Goal: Task Accomplishment & Management: Use online tool/utility

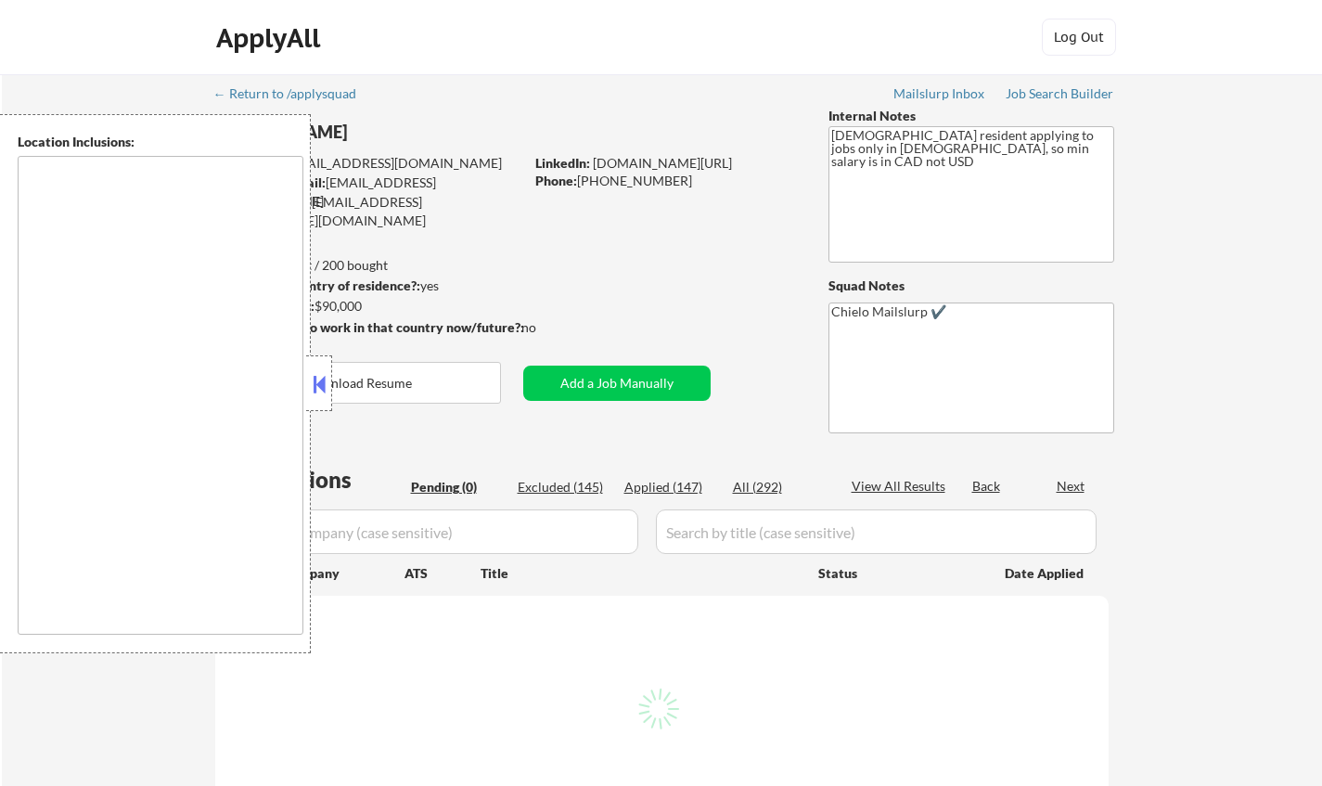
type textarea "remote"
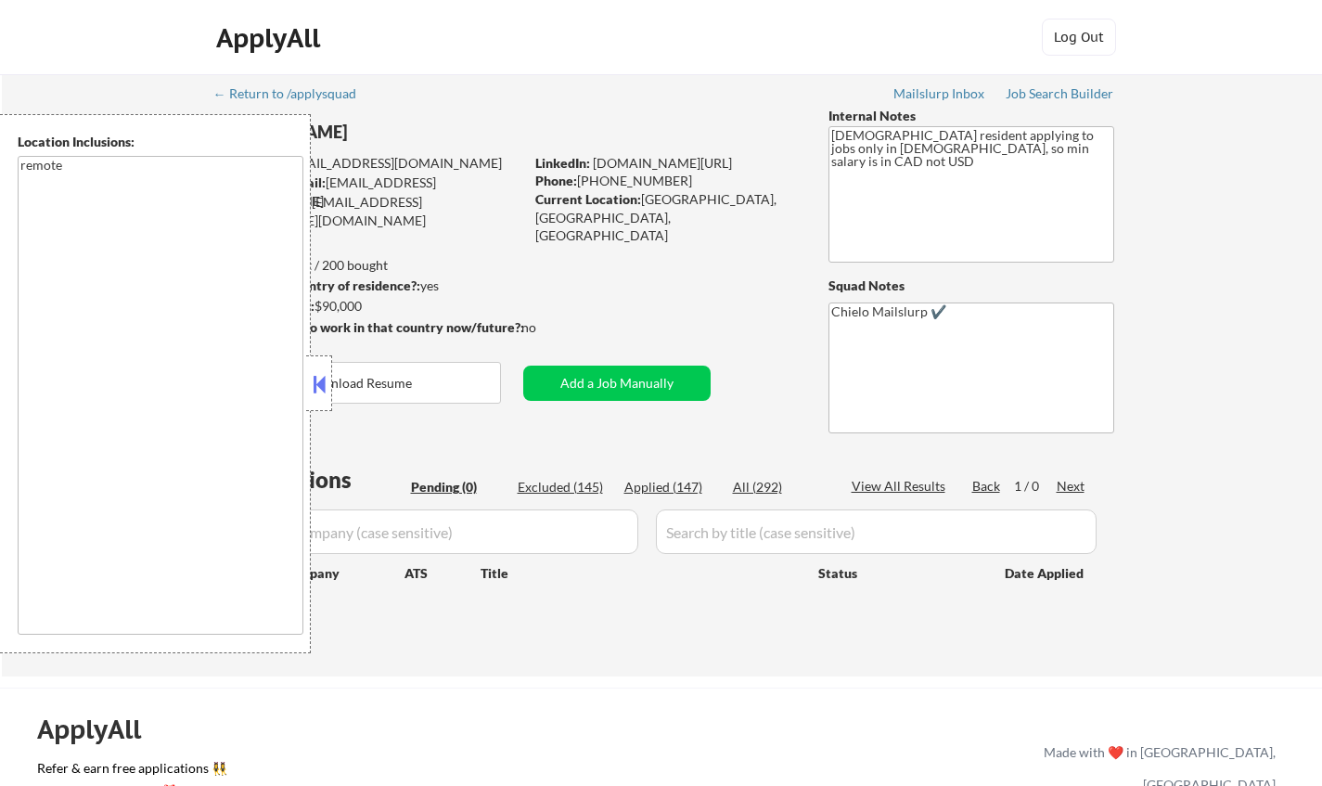
click at [319, 387] on button at bounding box center [319, 384] width 20 height 28
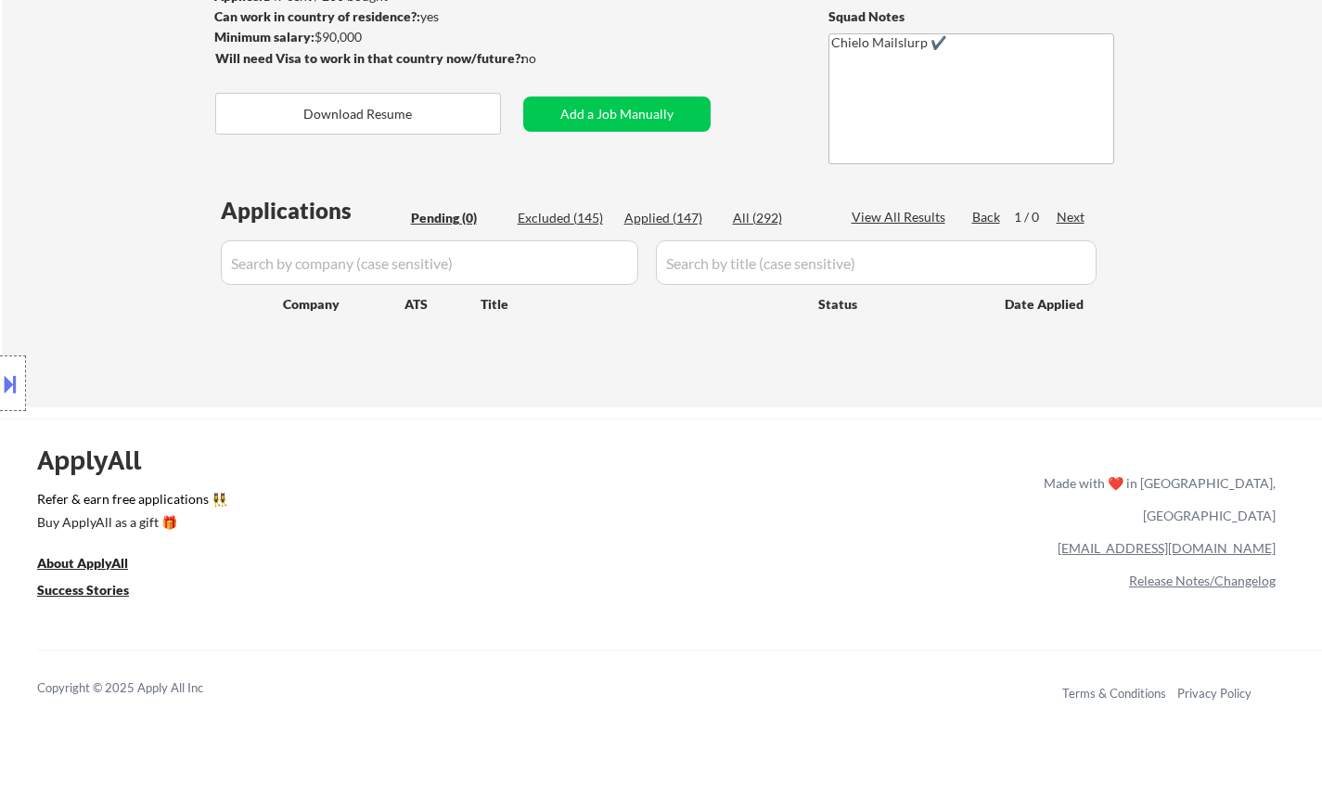
scroll to position [371, 0]
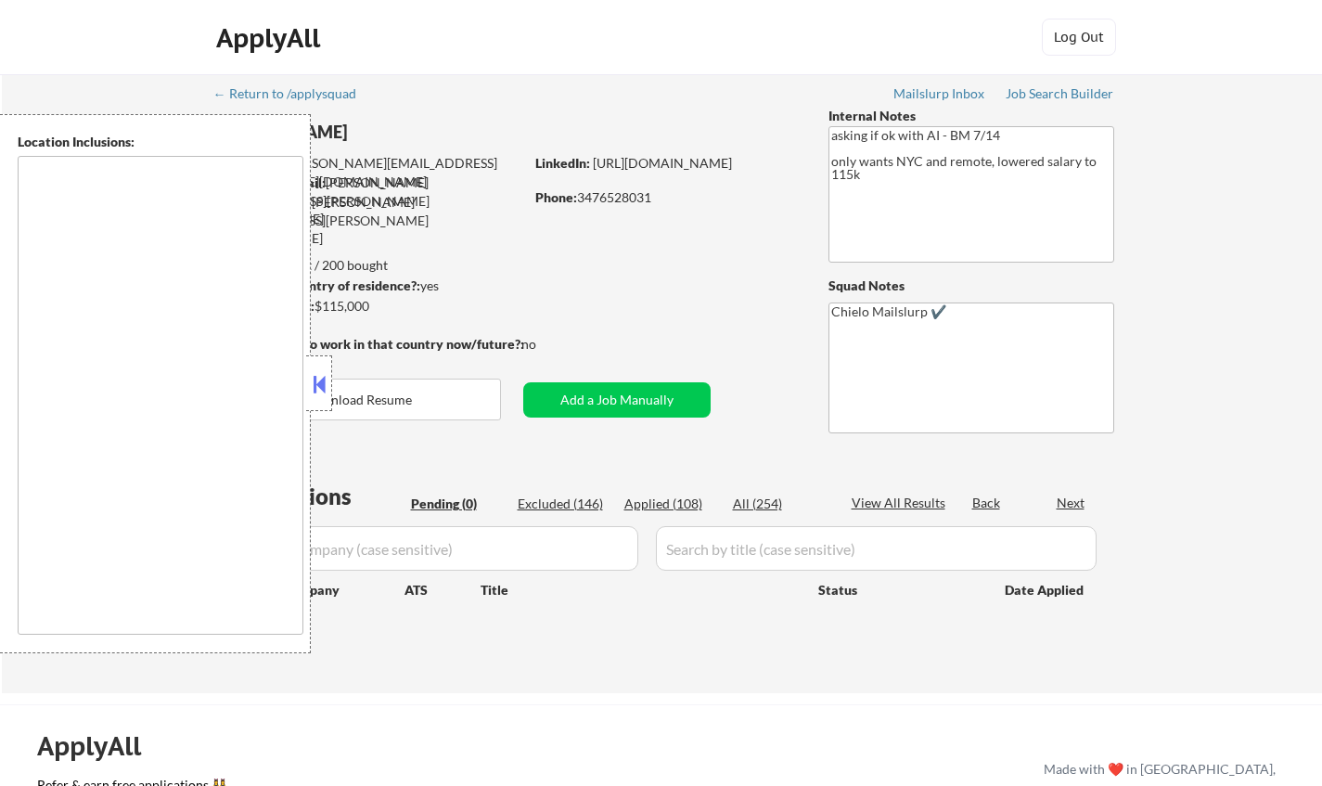
type textarea "Manhattan, NY Brooklyn, NY Queens, NY Jersey City, NJ Hoboken, NJ Weehawken, NJ…"
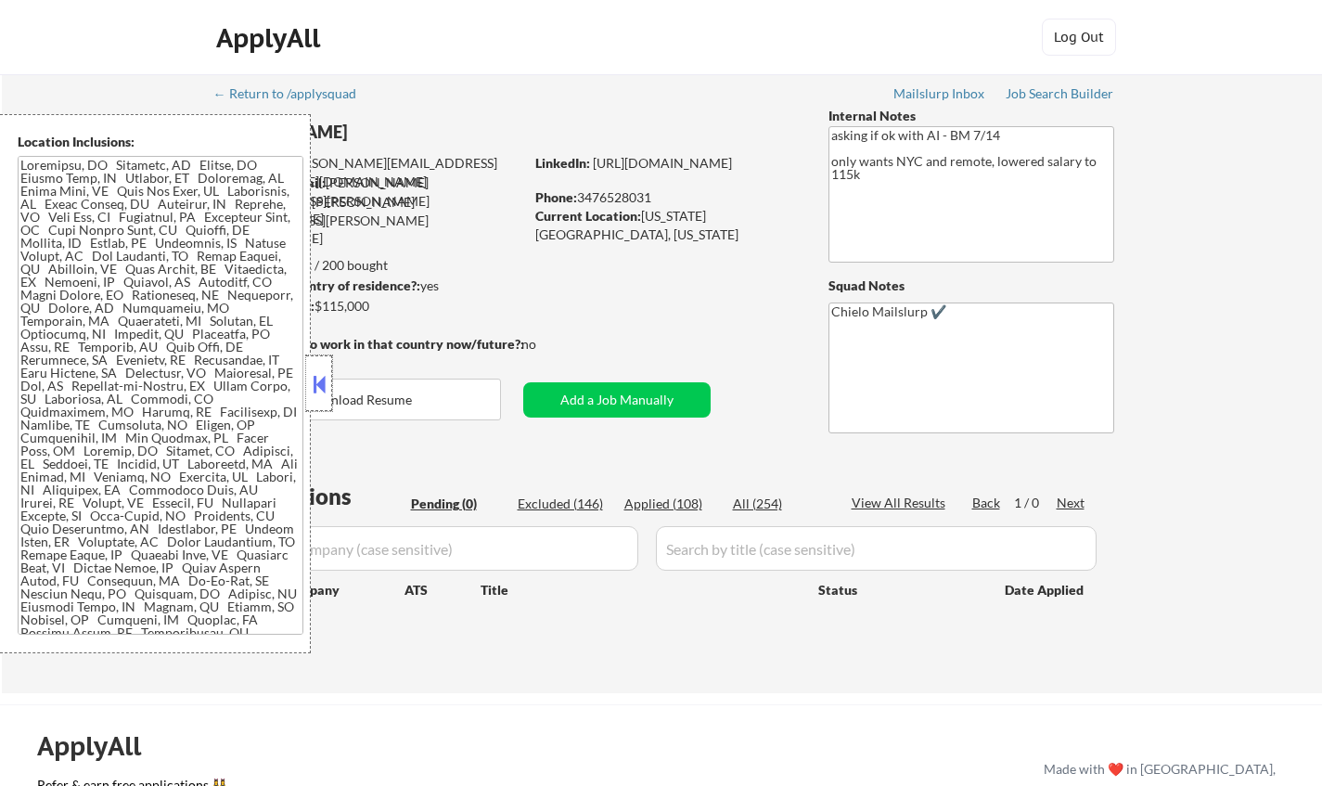
click at [329, 381] on div at bounding box center [319, 383] width 26 height 56
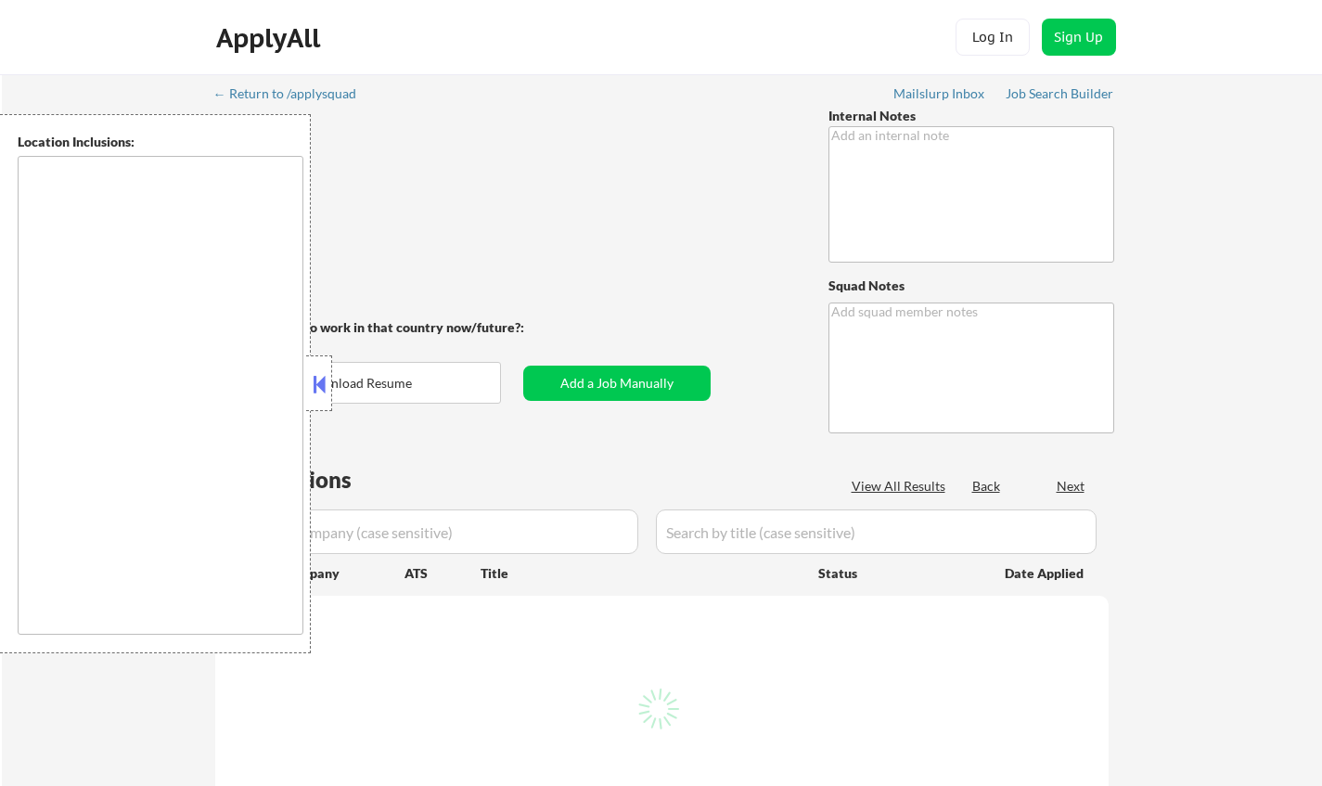
type textarea "Open to AI answers 🤖! 8/6 BM WATCH OUT: One of her job roles is "AR" (Accounts …"
type textarea "Chielo Mailslurp ✔️"
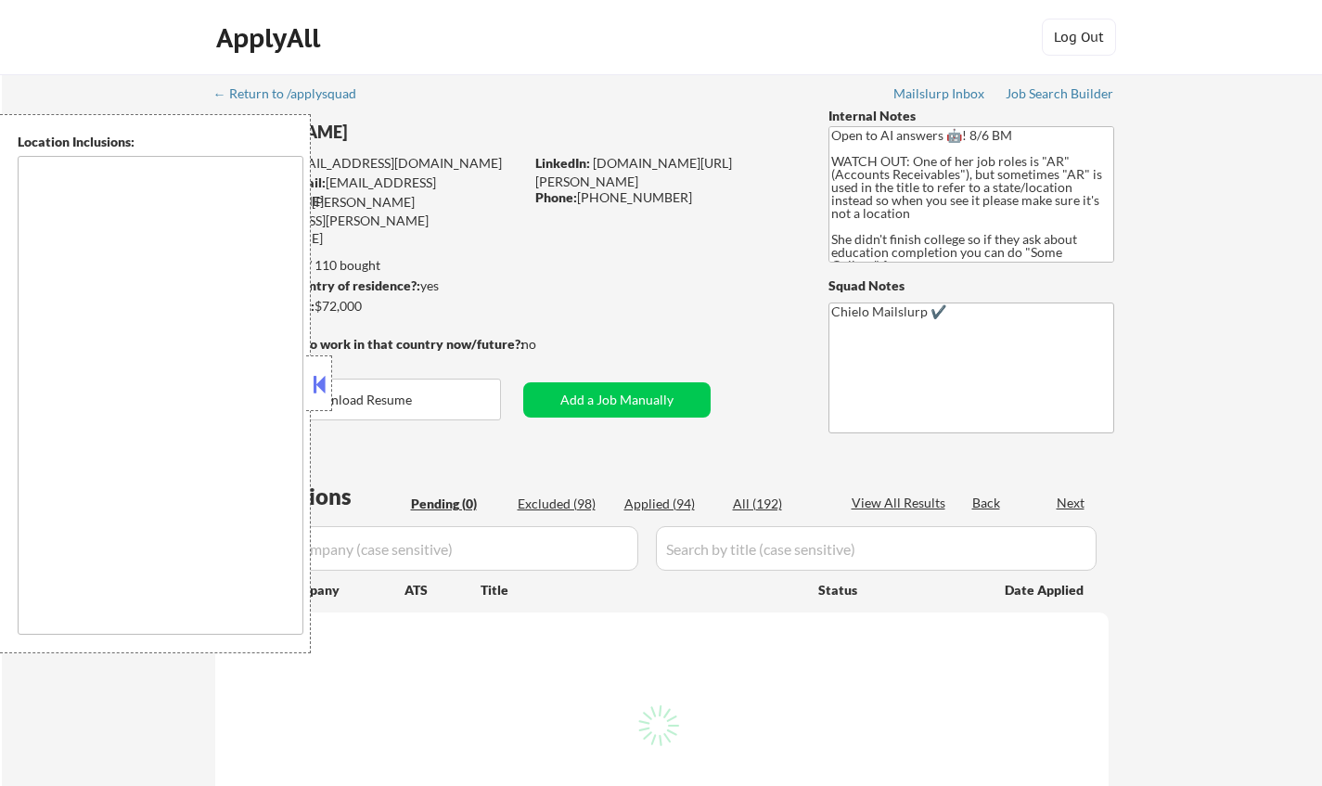
type textarea "[GEOGRAPHIC_DATA], [GEOGRAPHIC_DATA] [GEOGRAPHIC_DATA], [GEOGRAPHIC_DATA] [GEOG…"
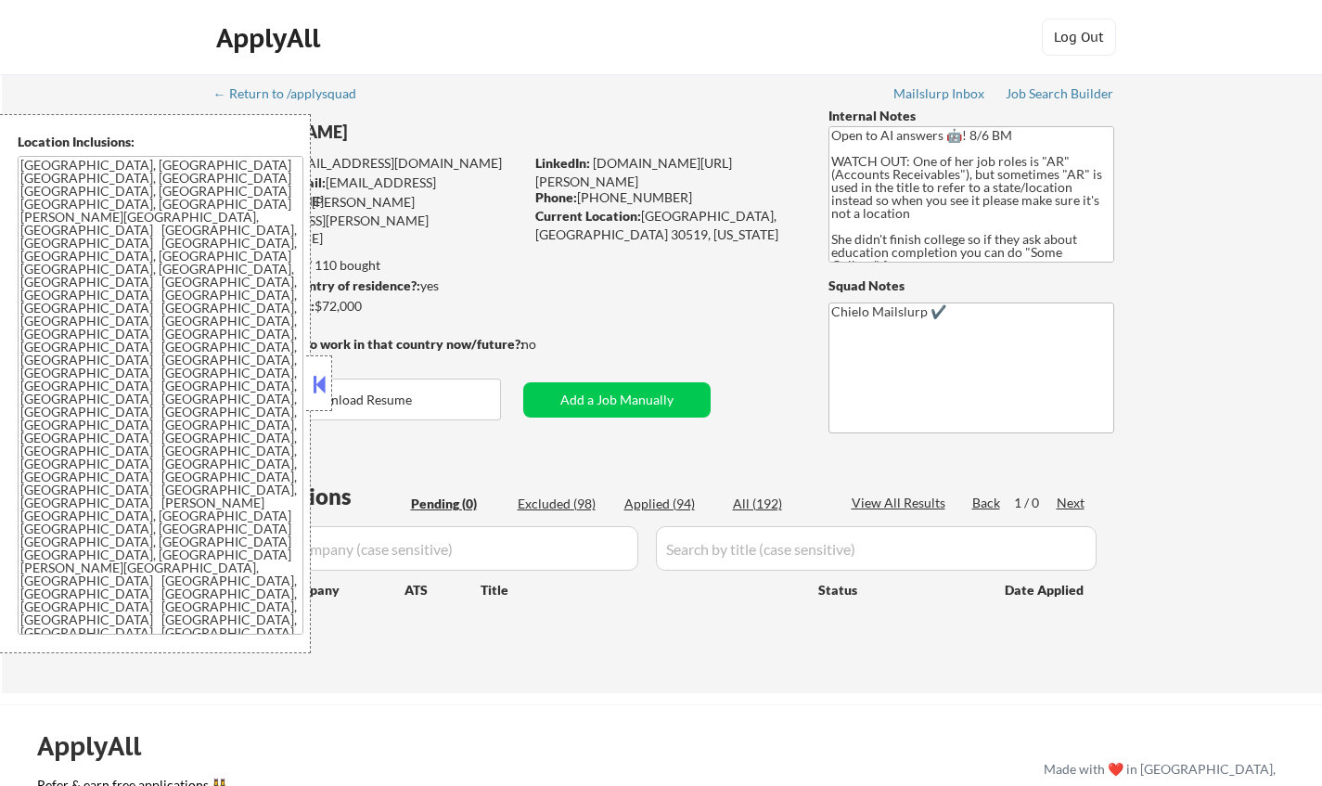
click at [325, 381] on button at bounding box center [319, 384] width 20 height 28
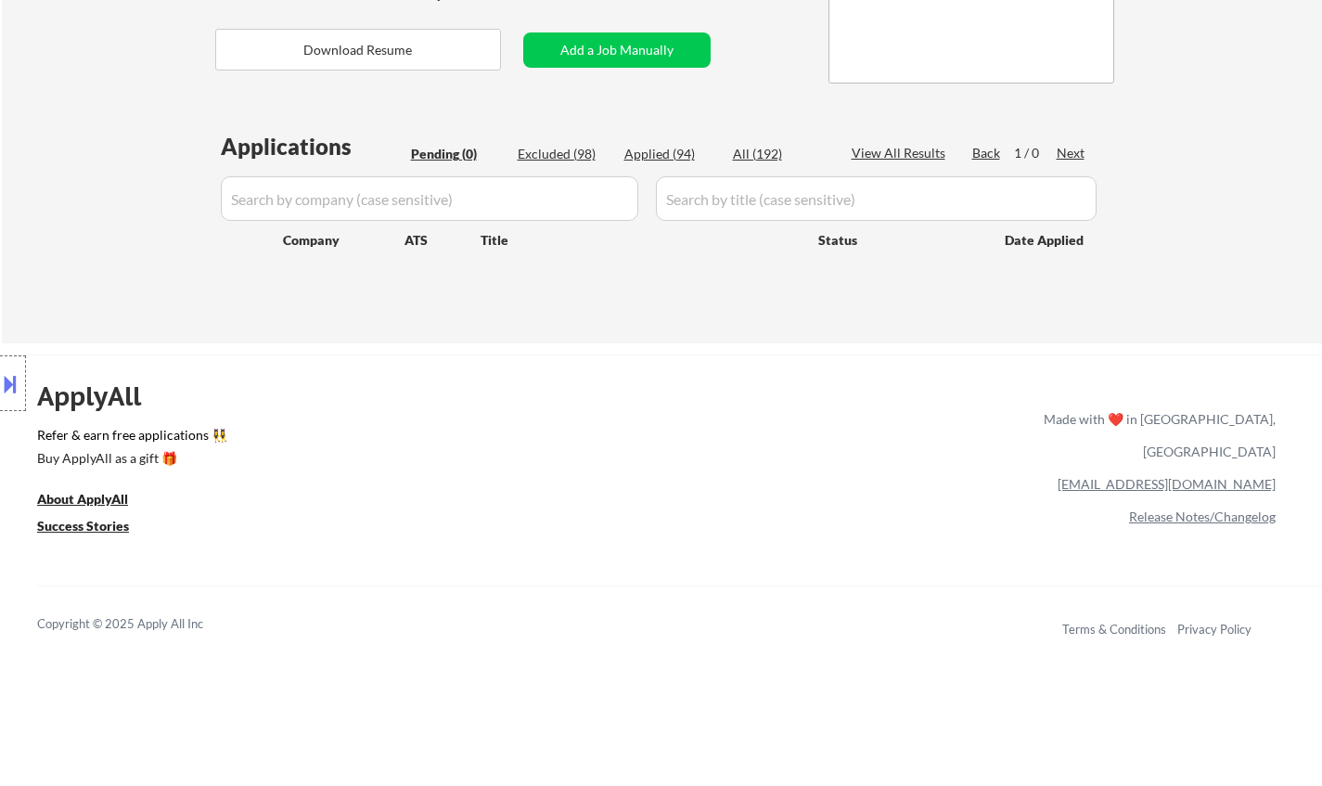
scroll to position [371, 0]
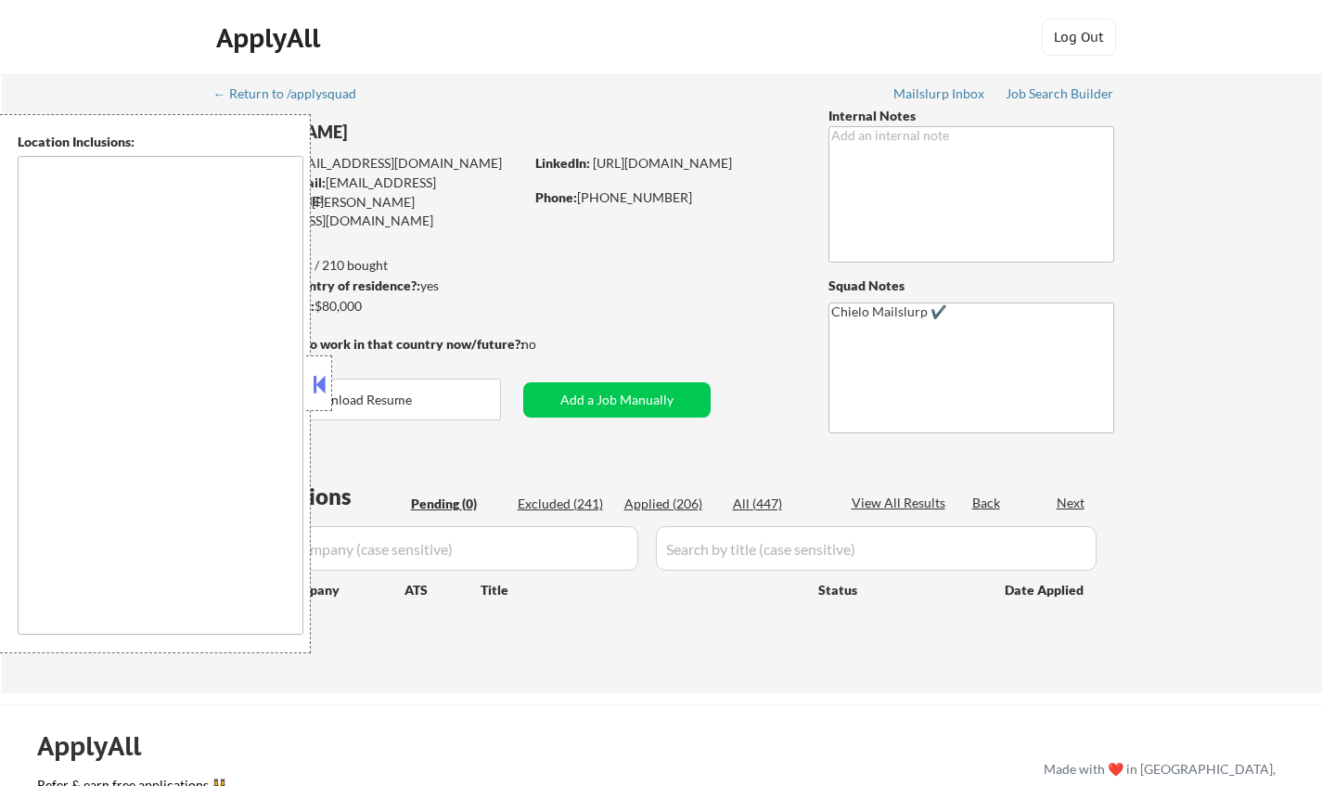
type textarea "Los Angeles, CA Glendale, CA Burbank, CA Inglewood, CA Santa Monica, CA Pasaden…"
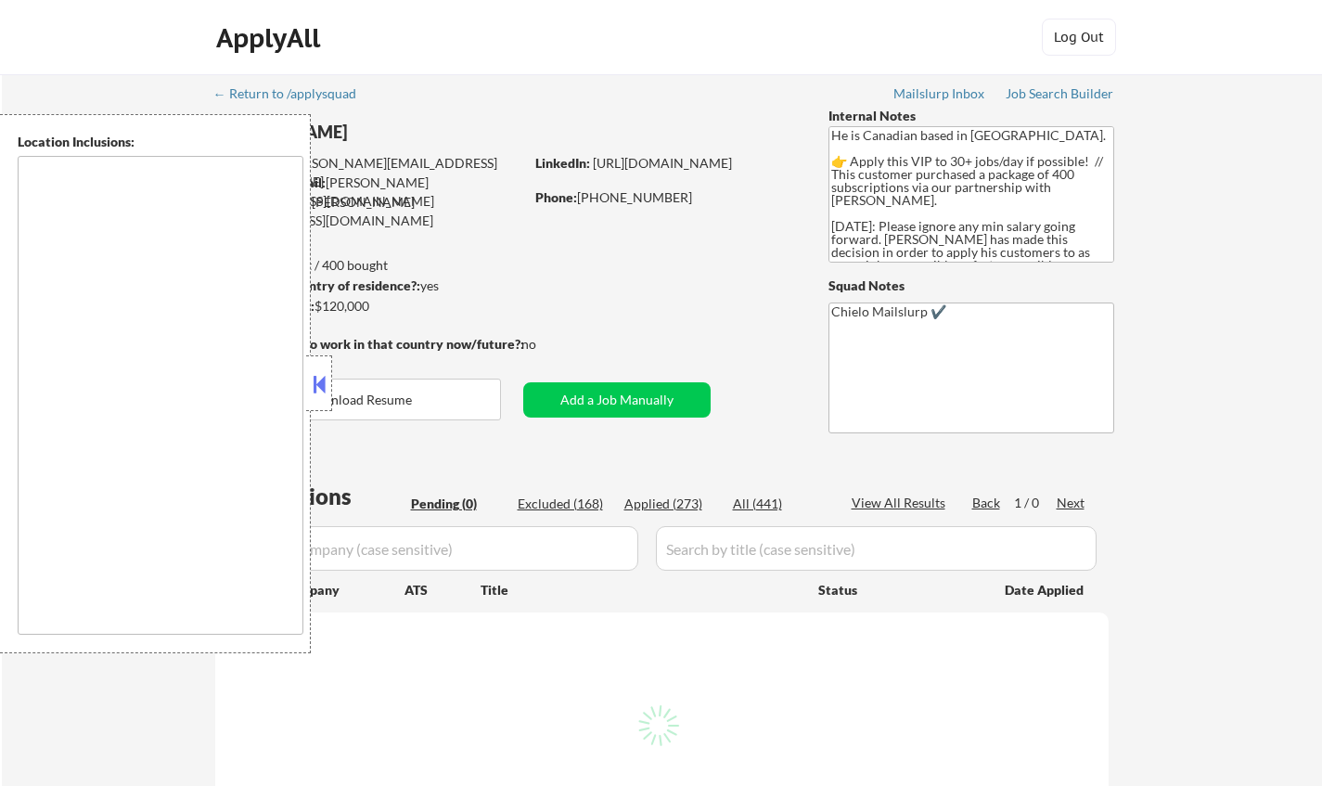
type textarea "[GEOGRAPHIC_DATA], ON [GEOGRAPHIC_DATA], ON [GEOGRAPHIC_DATA], ON [GEOGRAPHIC_D…"
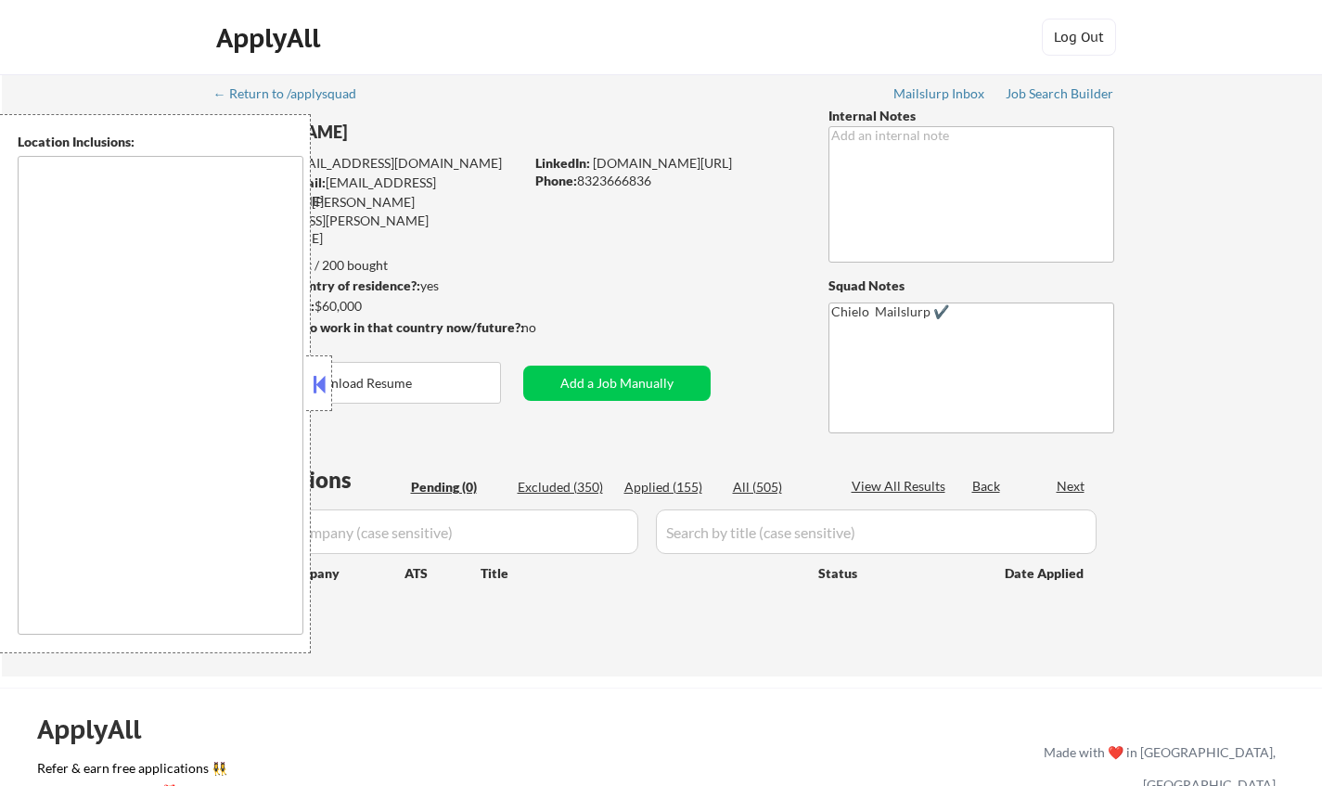
type textarea "[GEOGRAPHIC_DATA], [GEOGRAPHIC_DATA] [GEOGRAPHIC_DATA], [GEOGRAPHIC_DATA] [GEOG…"
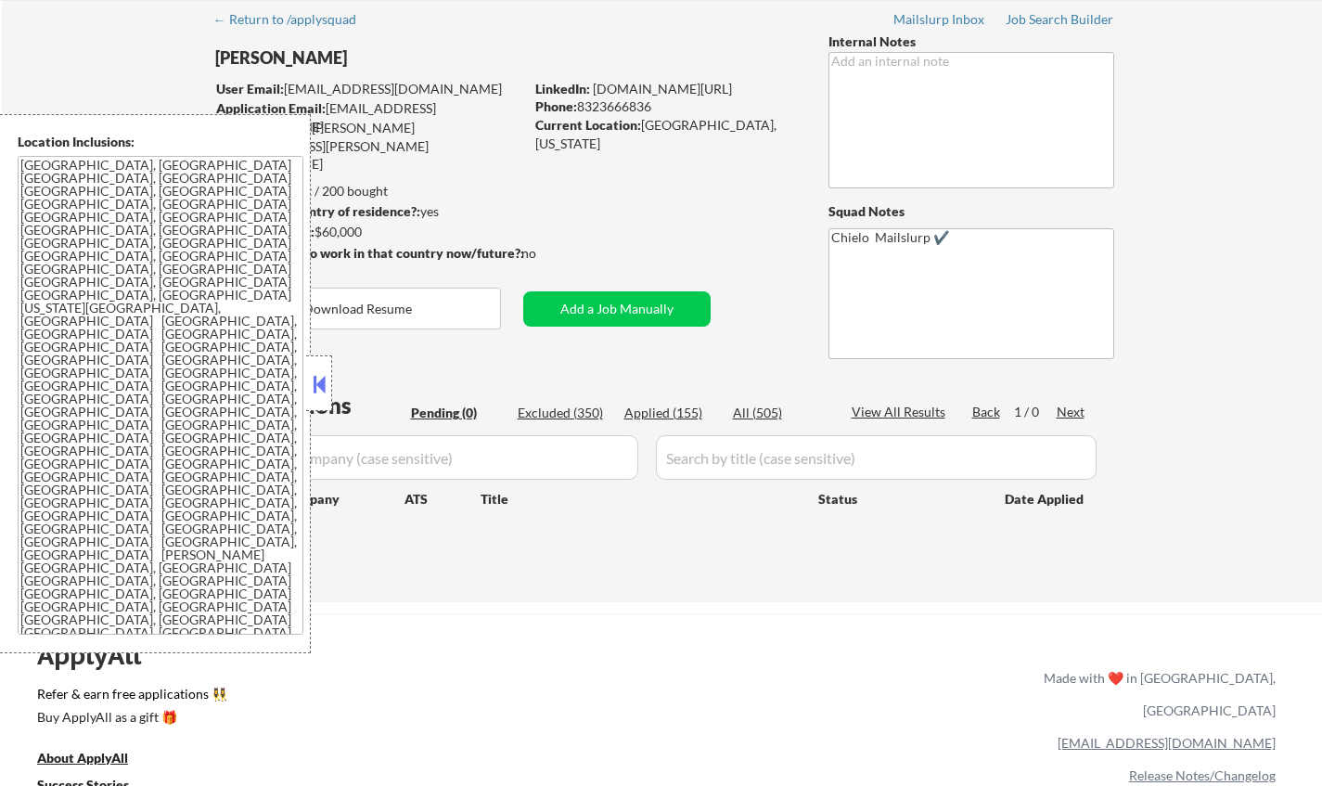
scroll to position [93, 0]
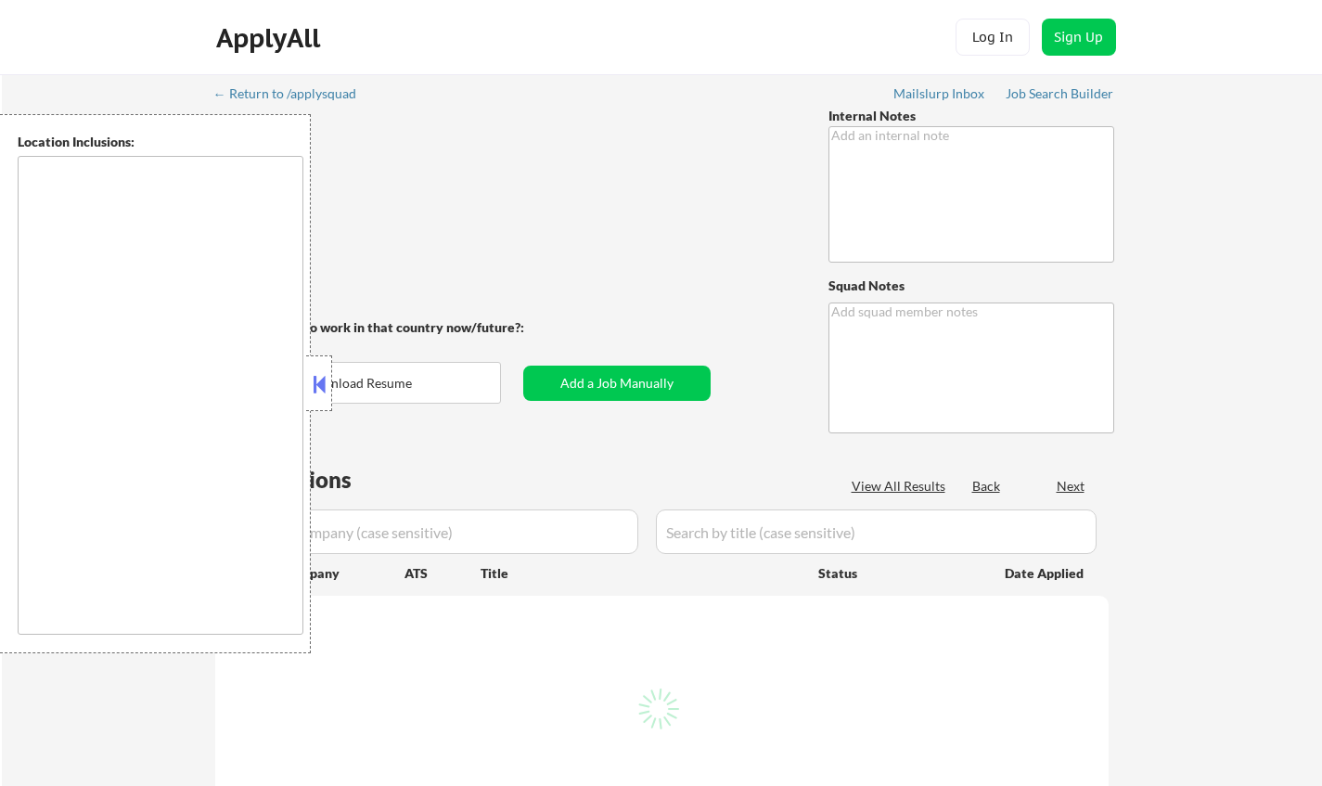
type textarea "6/2 update: - you may use AI answers for this person using the approved LLMs an…"
type textarea "Chielo Mailslurp ✔️"
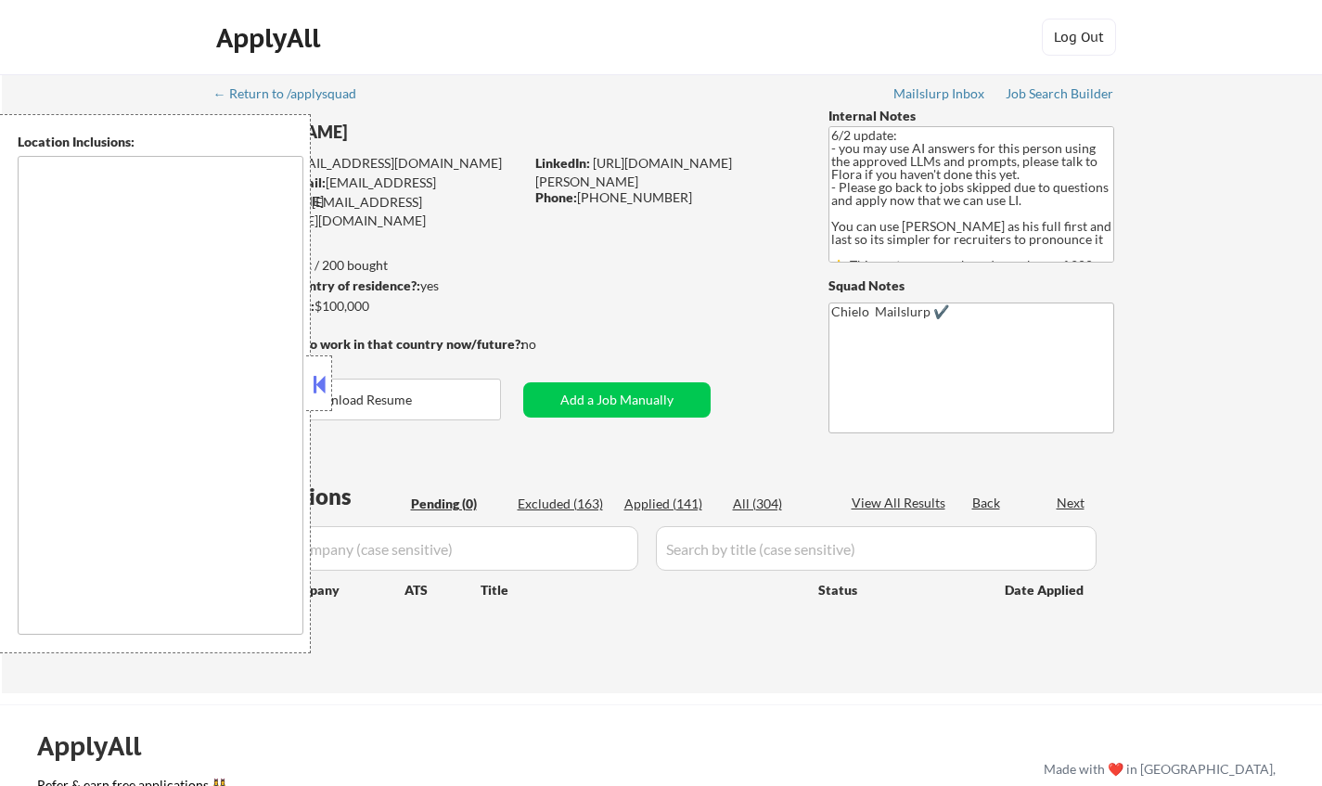
type textarea "Toronto, Ontario Mississauga, Ontario Brampton, Ontario Markham, Ontario Vaugha…"
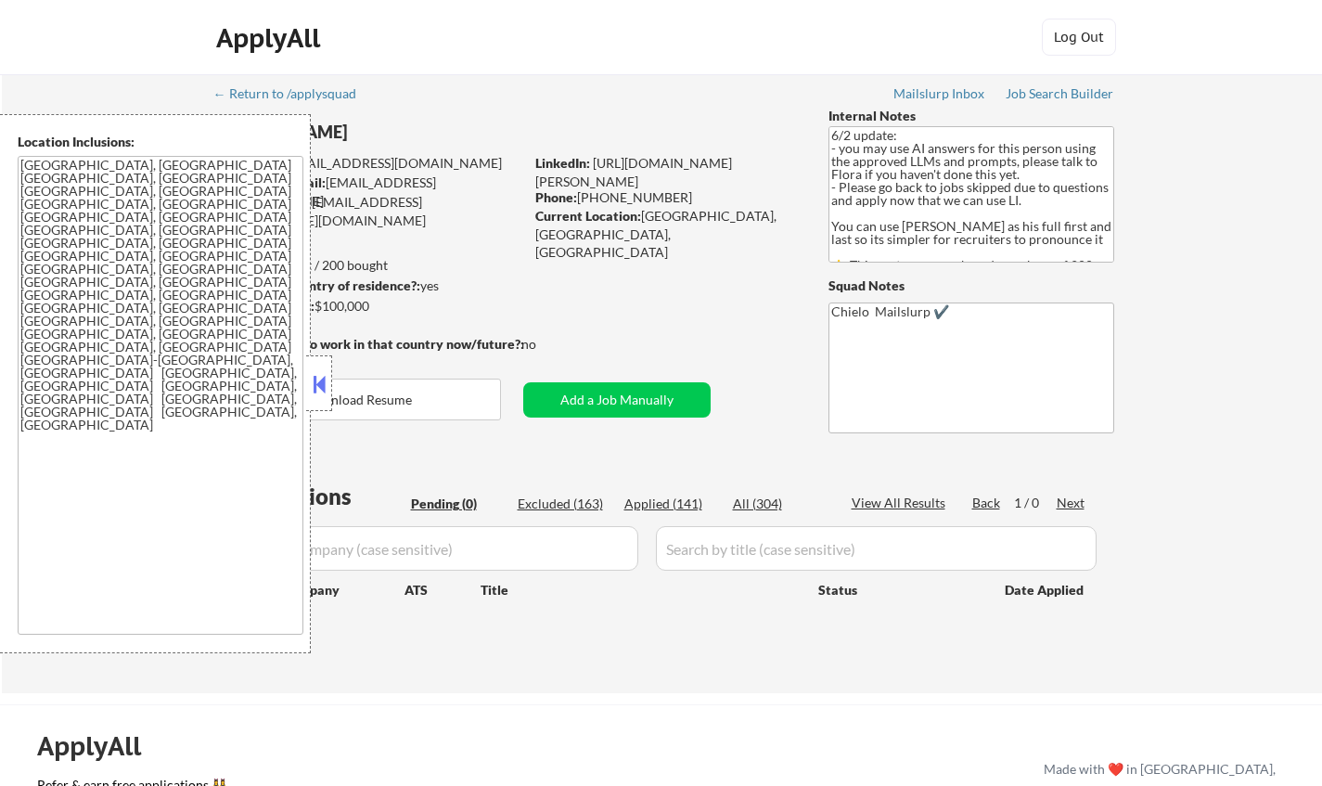
drag, startPoint x: 316, startPoint y: 380, endPoint x: 506, endPoint y: 2, distance: 422.9
click at [318, 380] on button at bounding box center [319, 384] width 20 height 28
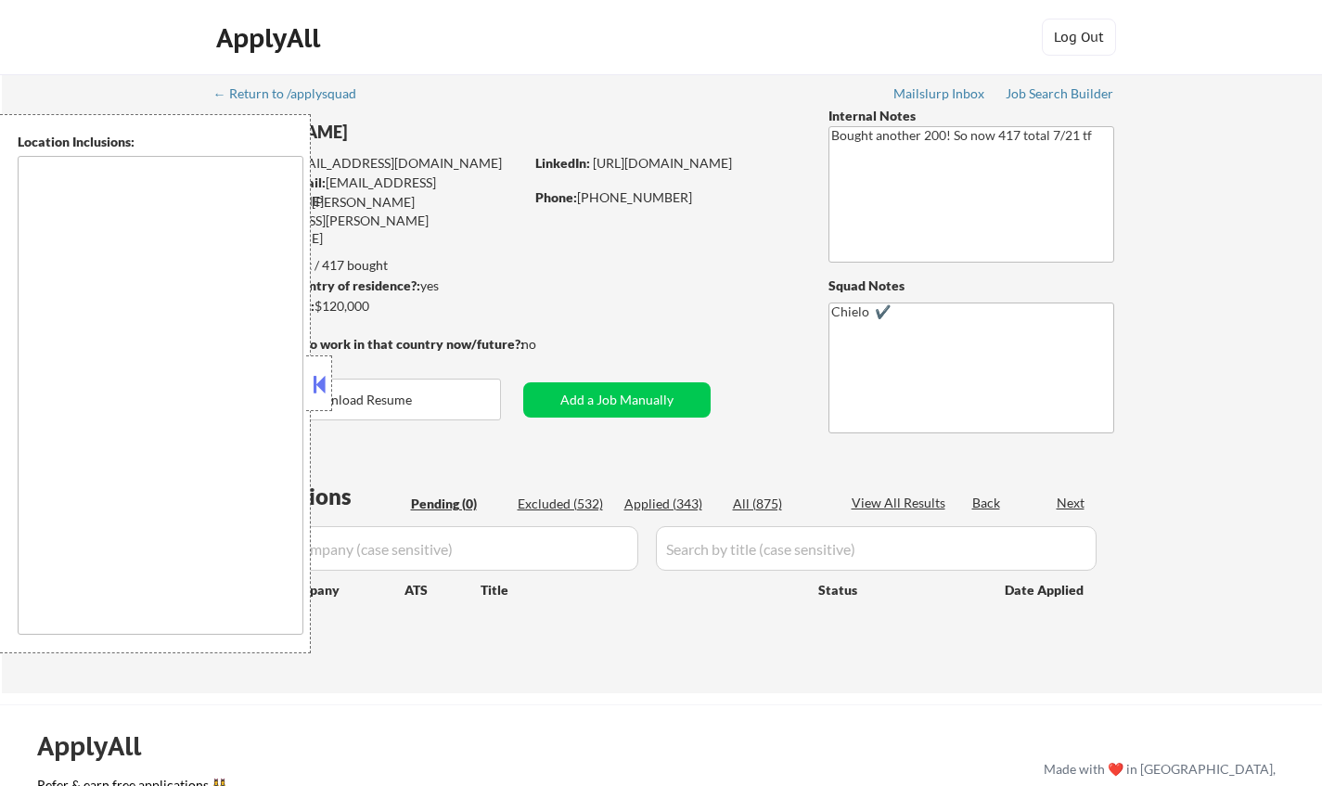
type textarea "[GEOGRAPHIC_DATA], [GEOGRAPHIC_DATA] [GEOGRAPHIC_DATA], [GEOGRAPHIC_DATA] [GEOG…"
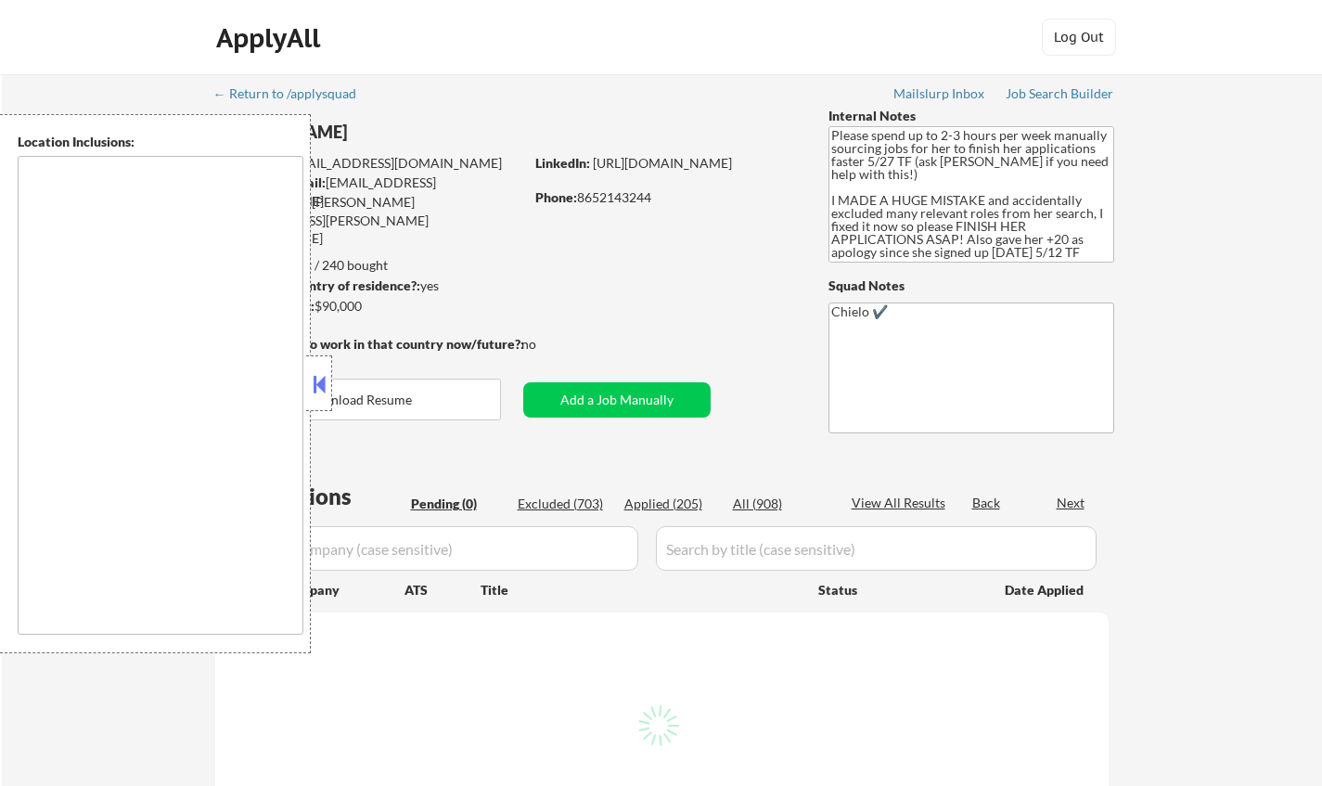
type textarea "Knoxville, TN Farragut, TN Maryville, TN Alcoa, TN Oak Ridge, TN Lenoir City, T…"
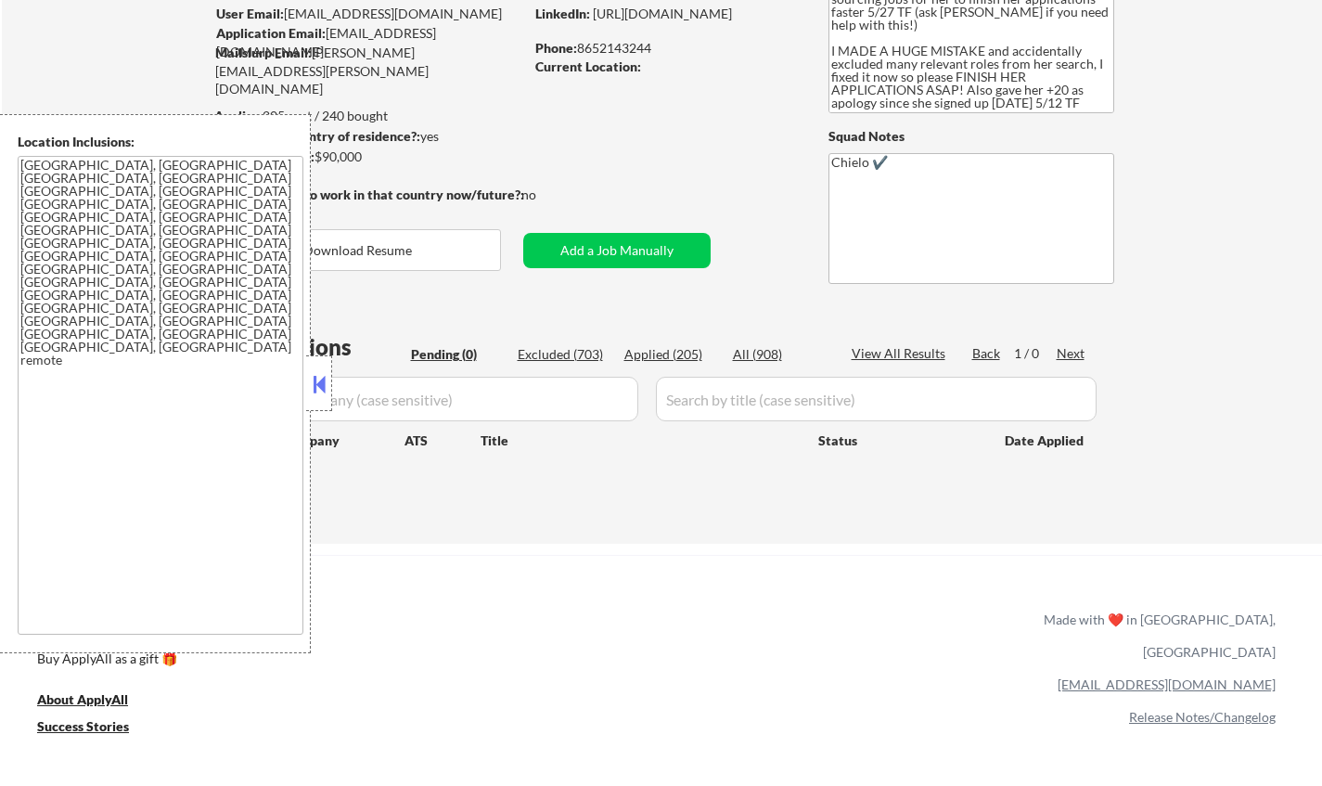
scroll to position [278, 0]
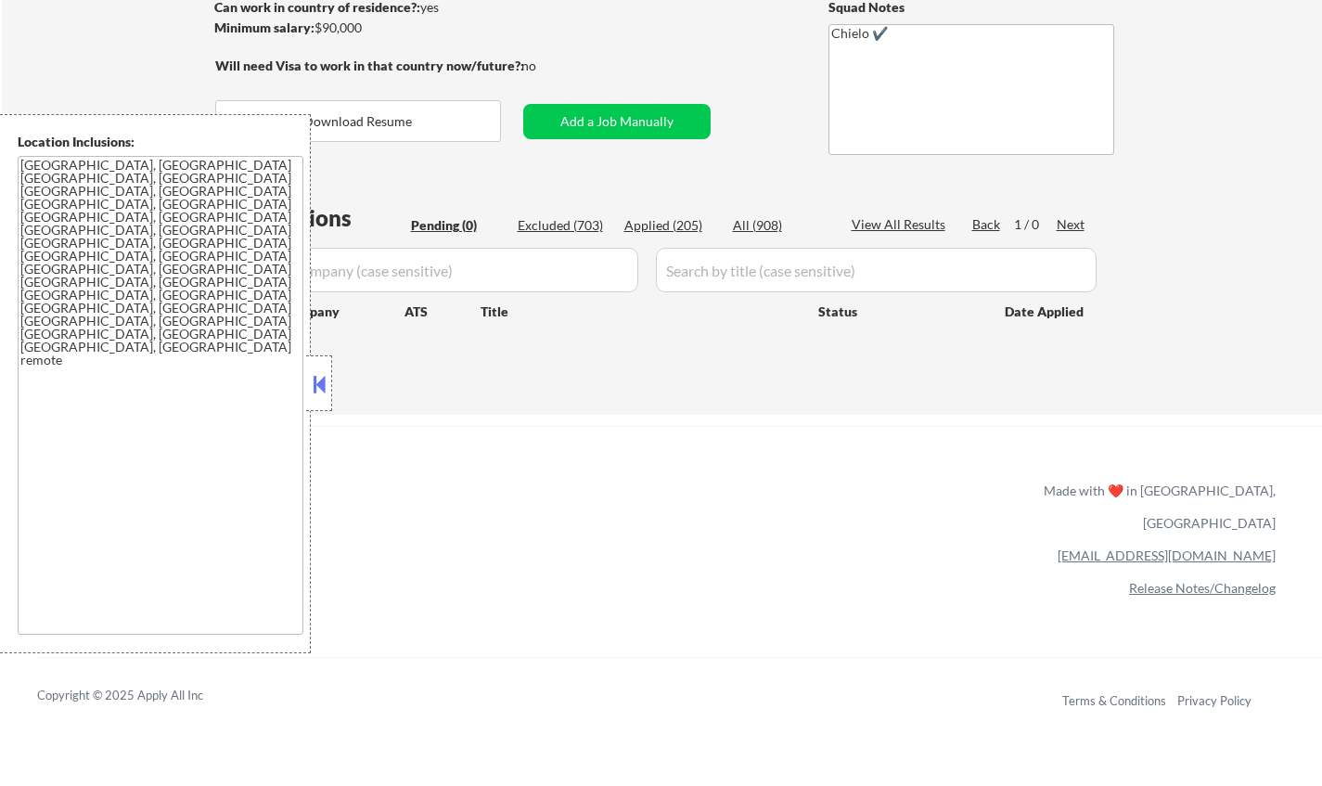
click at [322, 389] on button at bounding box center [319, 384] width 20 height 28
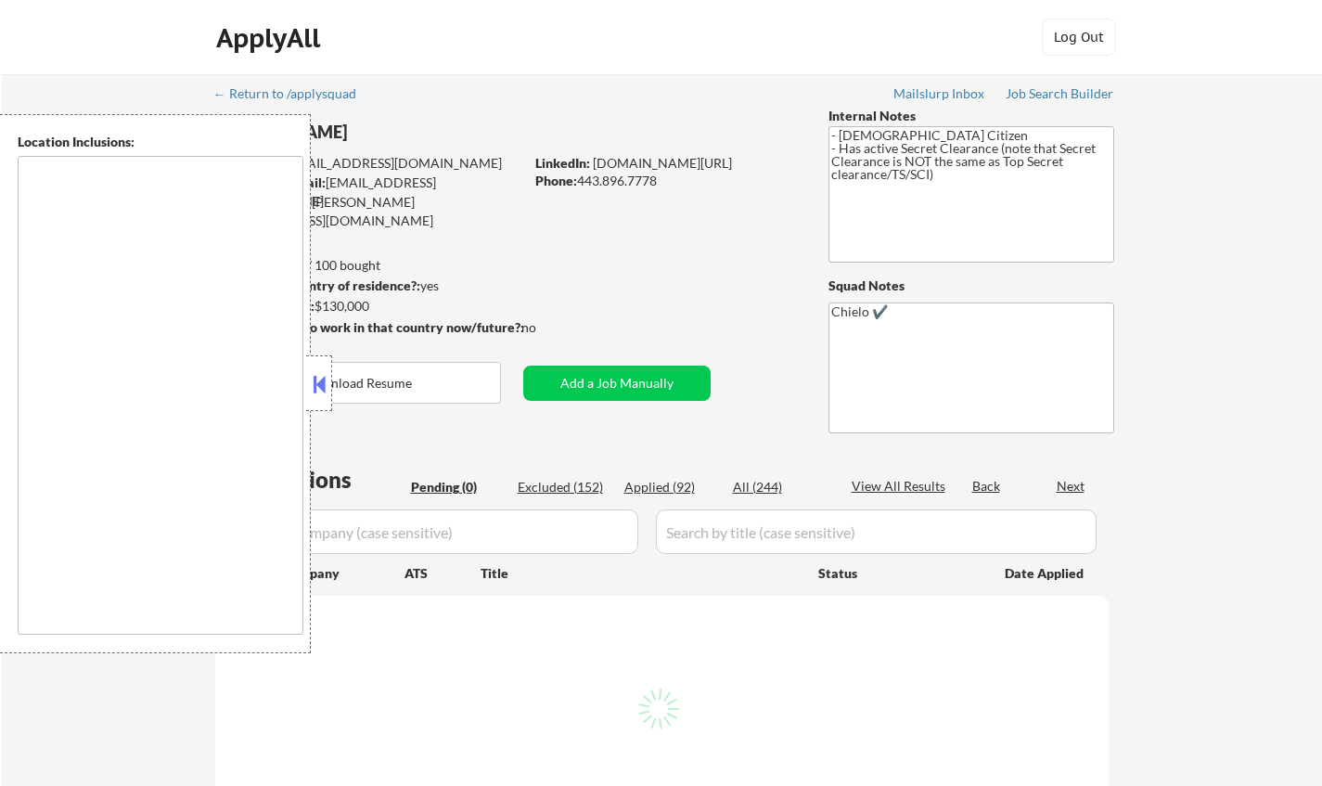
type textarea "[GEOGRAPHIC_DATA], [GEOGRAPHIC_DATA] [GEOGRAPHIC_DATA], [GEOGRAPHIC_DATA] [GEOG…"
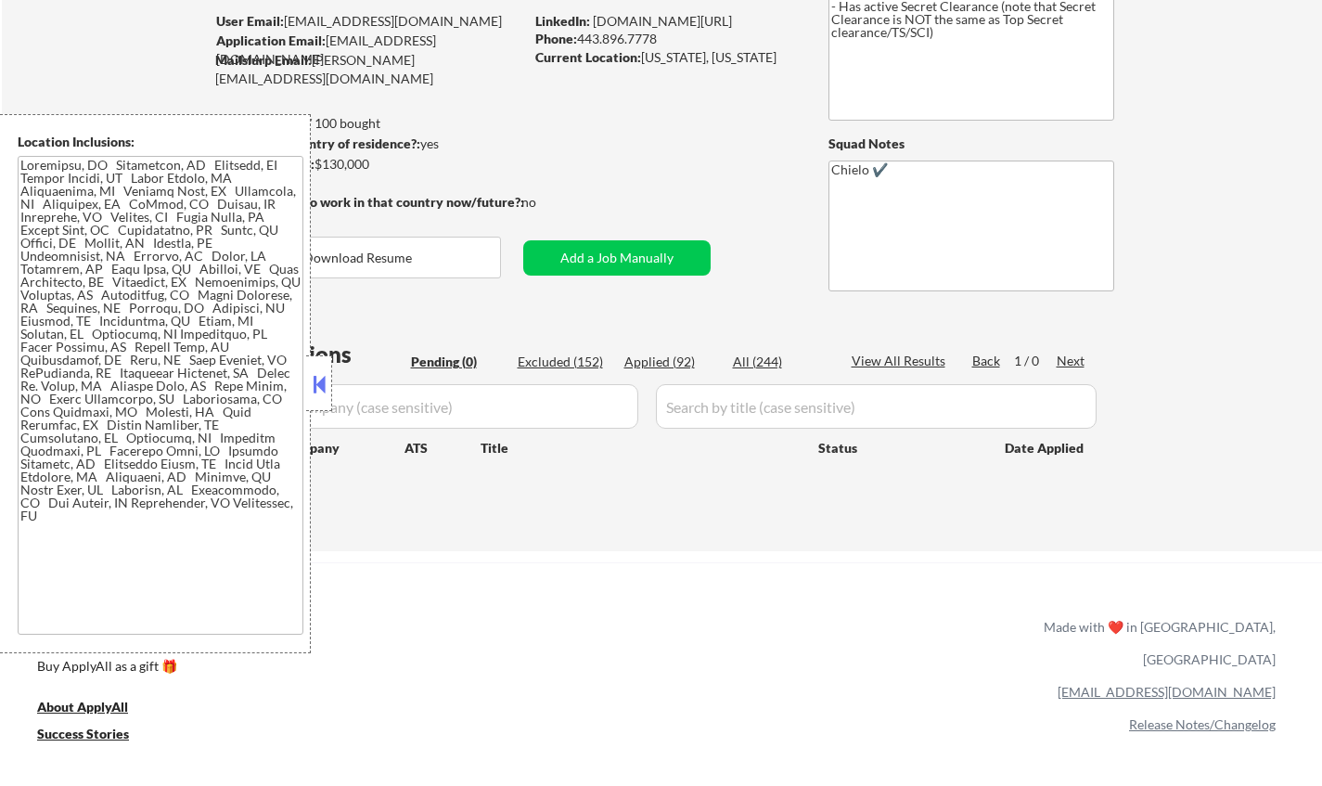
scroll to position [278, 0]
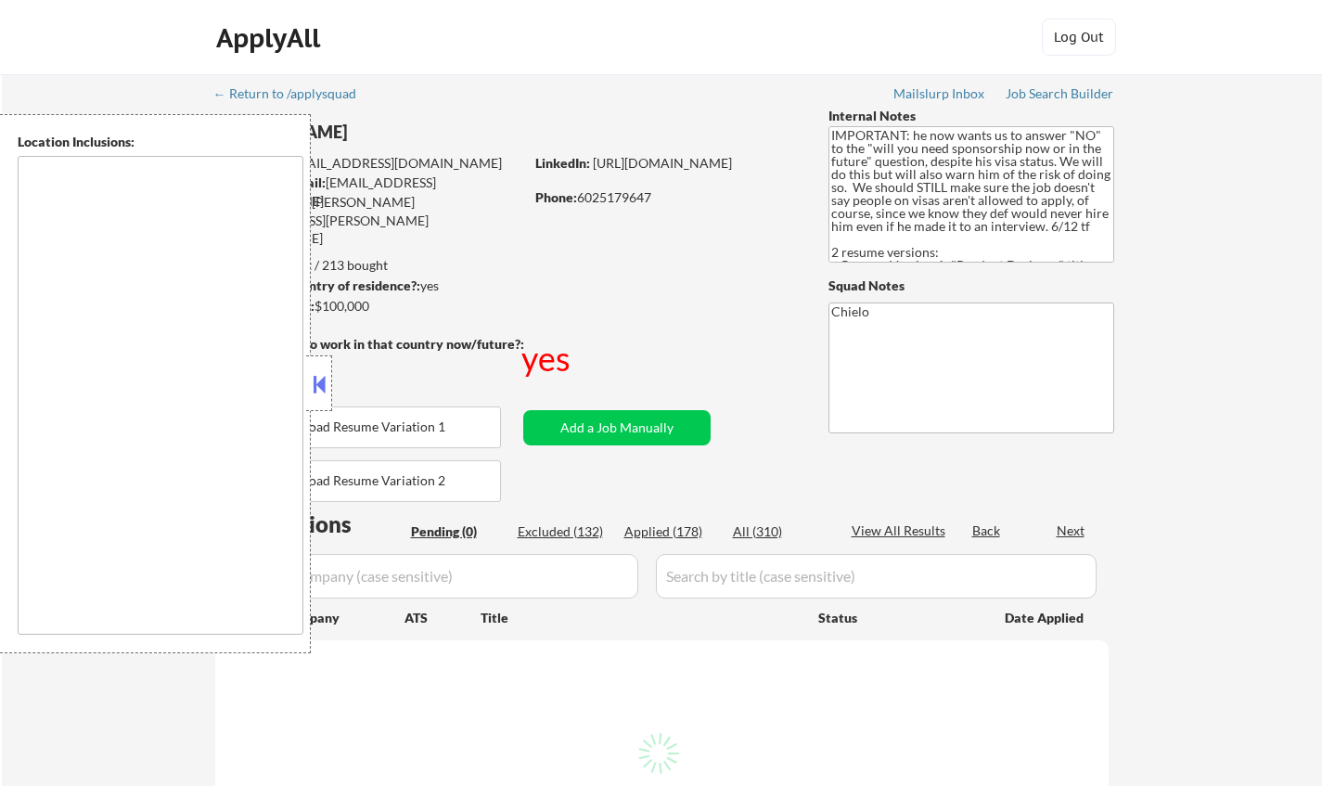
type textarea "country:[GEOGRAPHIC_DATA]"
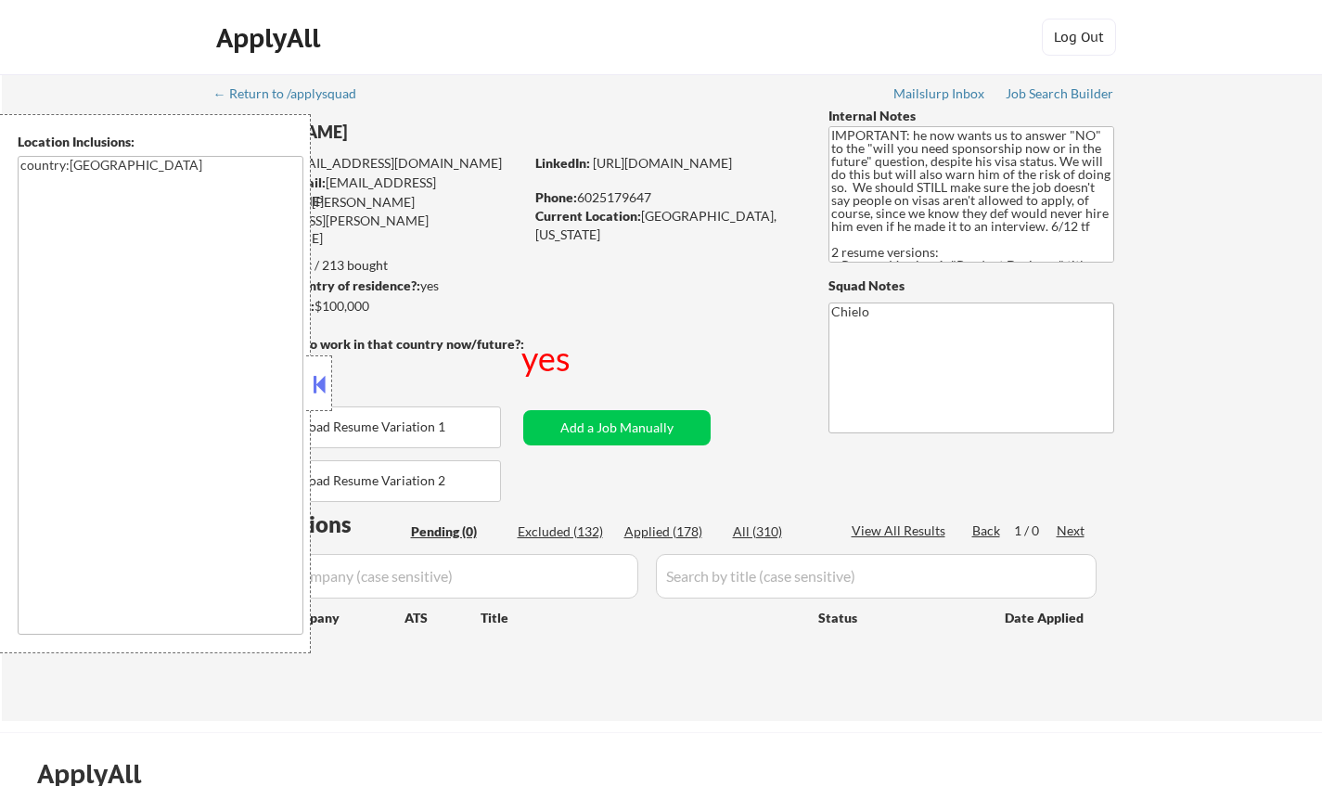
drag, startPoint x: 313, startPoint y: 382, endPoint x: 381, endPoint y: 16, distance: 372.9
click at [313, 379] on button at bounding box center [319, 384] width 20 height 28
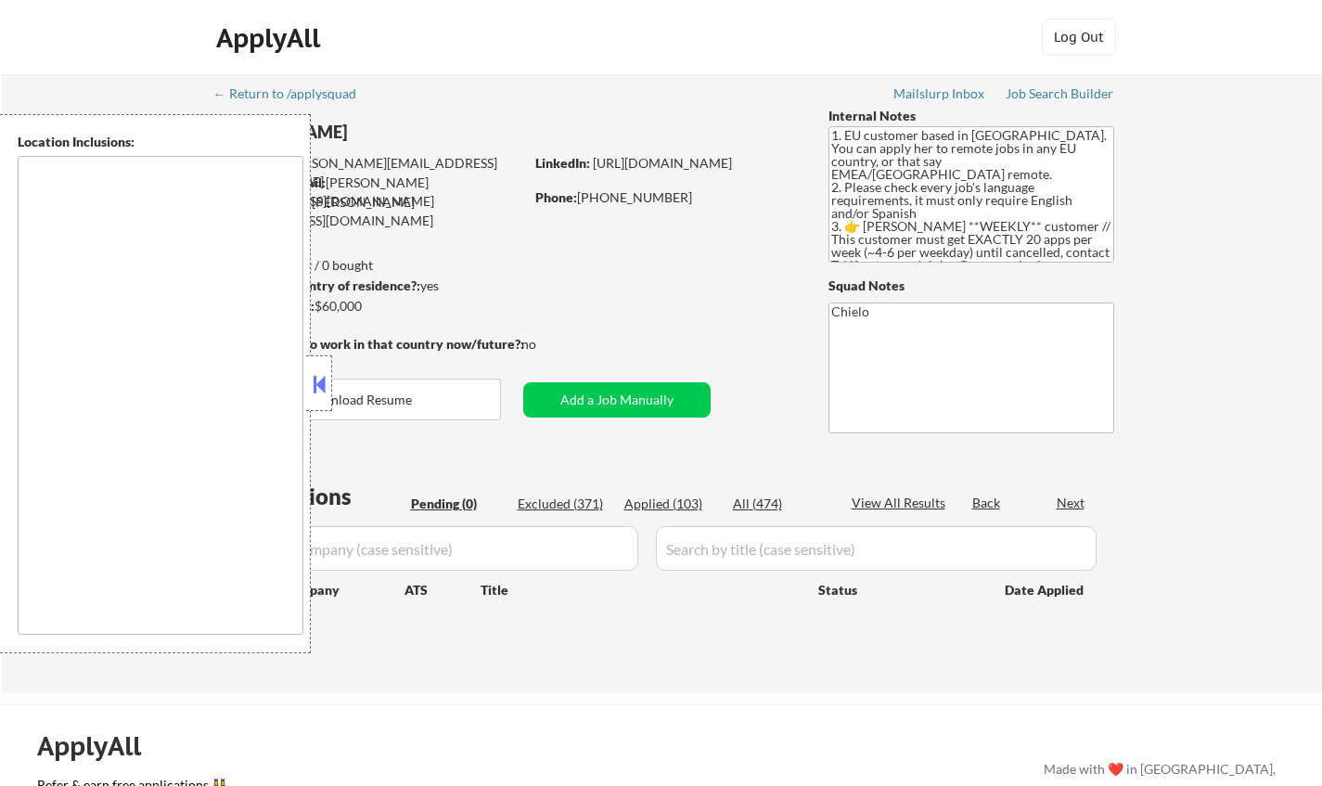
type textarea "remote"
click at [318, 385] on button at bounding box center [319, 384] width 20 height 28
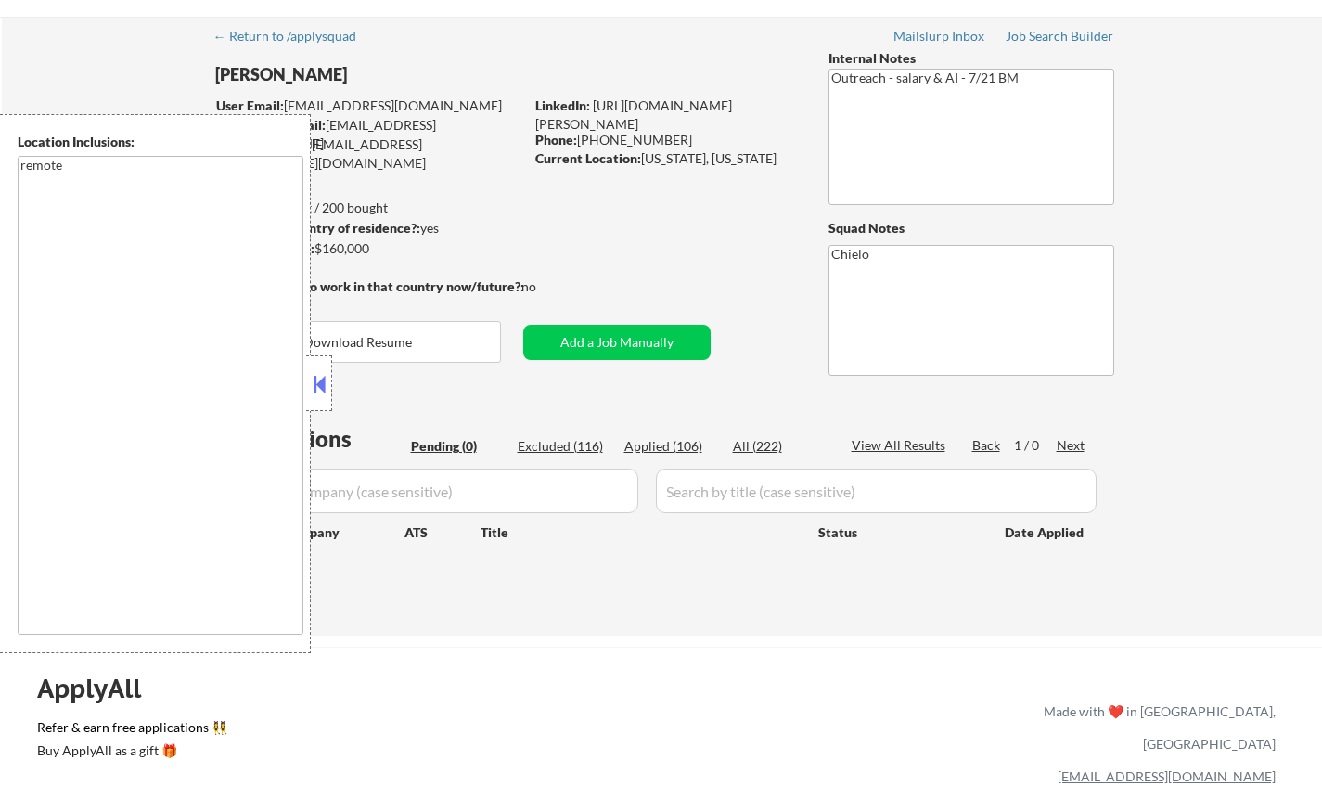
scroll to position [93, 0]
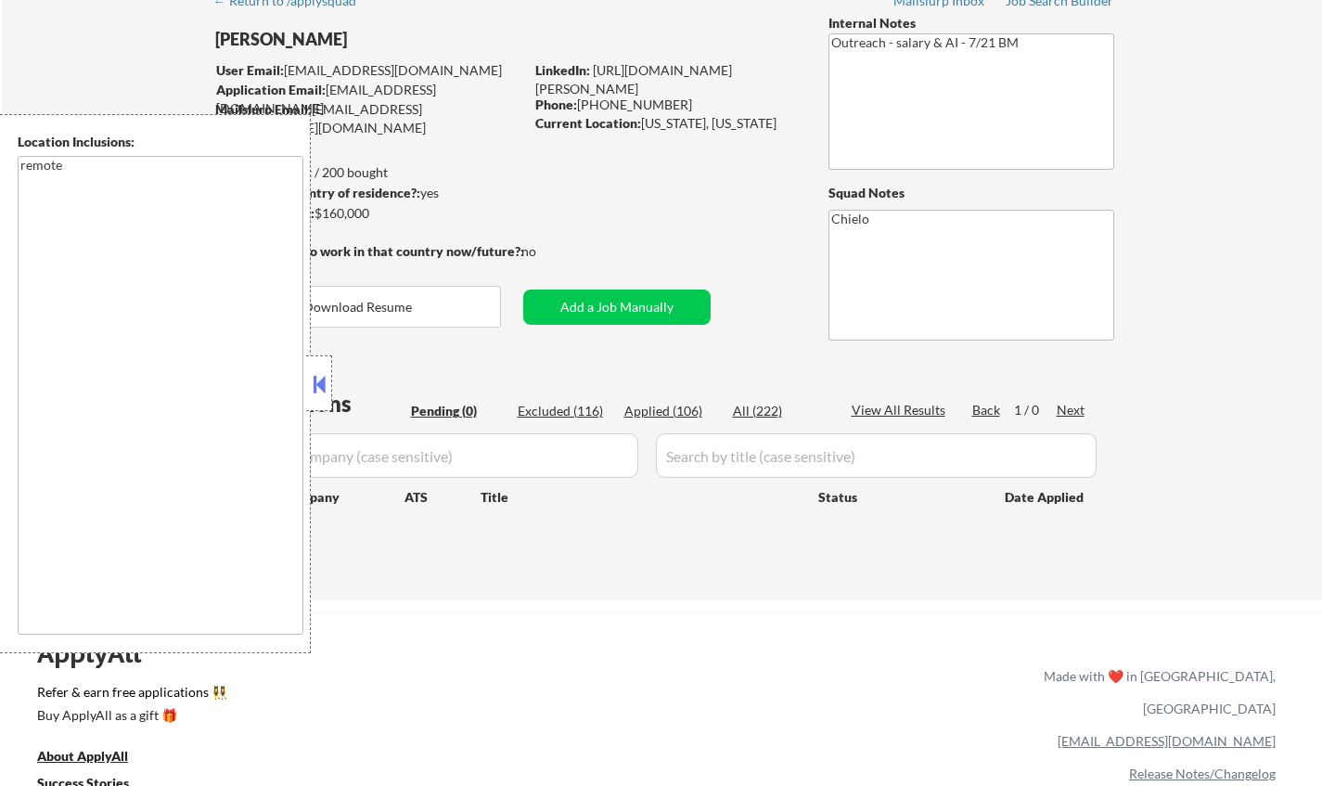
click at [315, 389] on button at bounding box center [319, 384] width 20 height 28
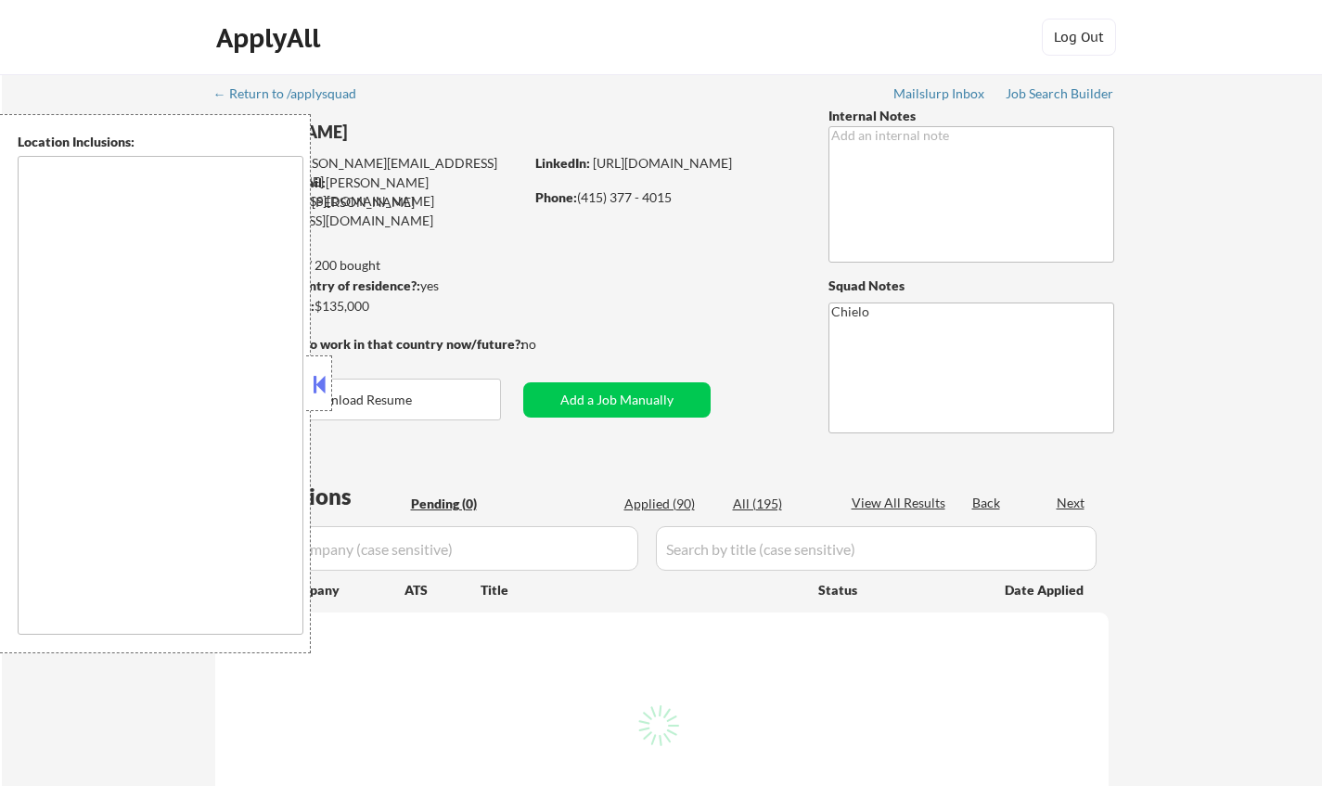
type textarea "San Francisco, CA Daly City, CA South San Francisco, CA Brisbane, CA Colma, CA …"
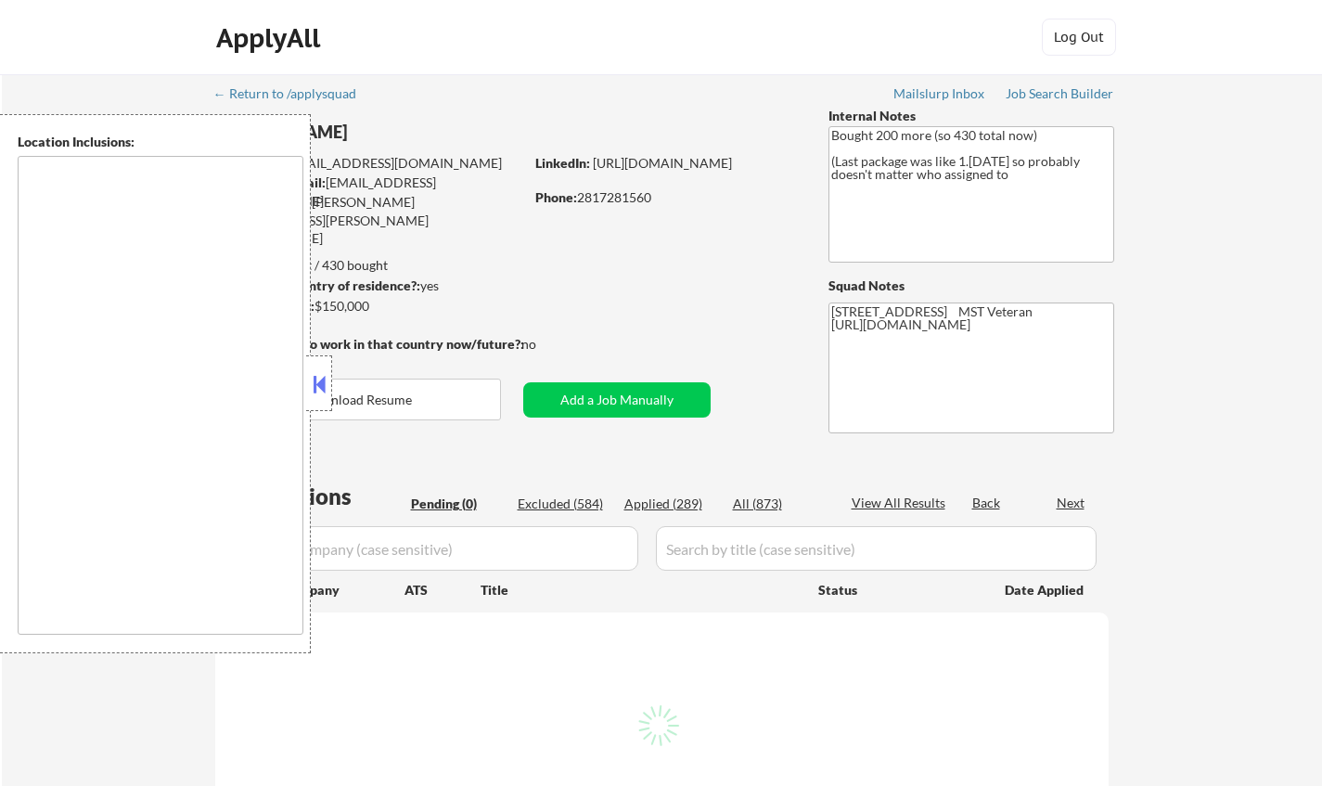
type textarea "remote"
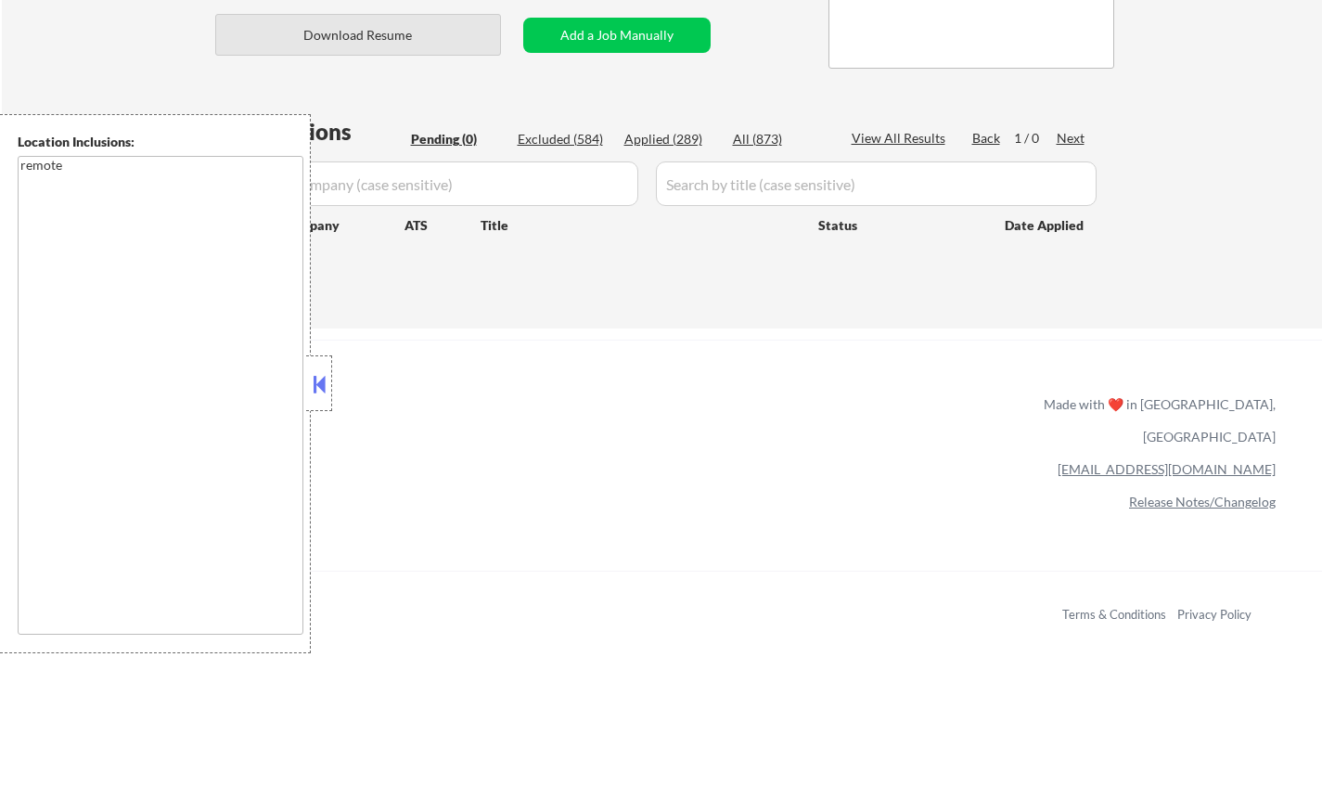
scroll to position [371, 0]
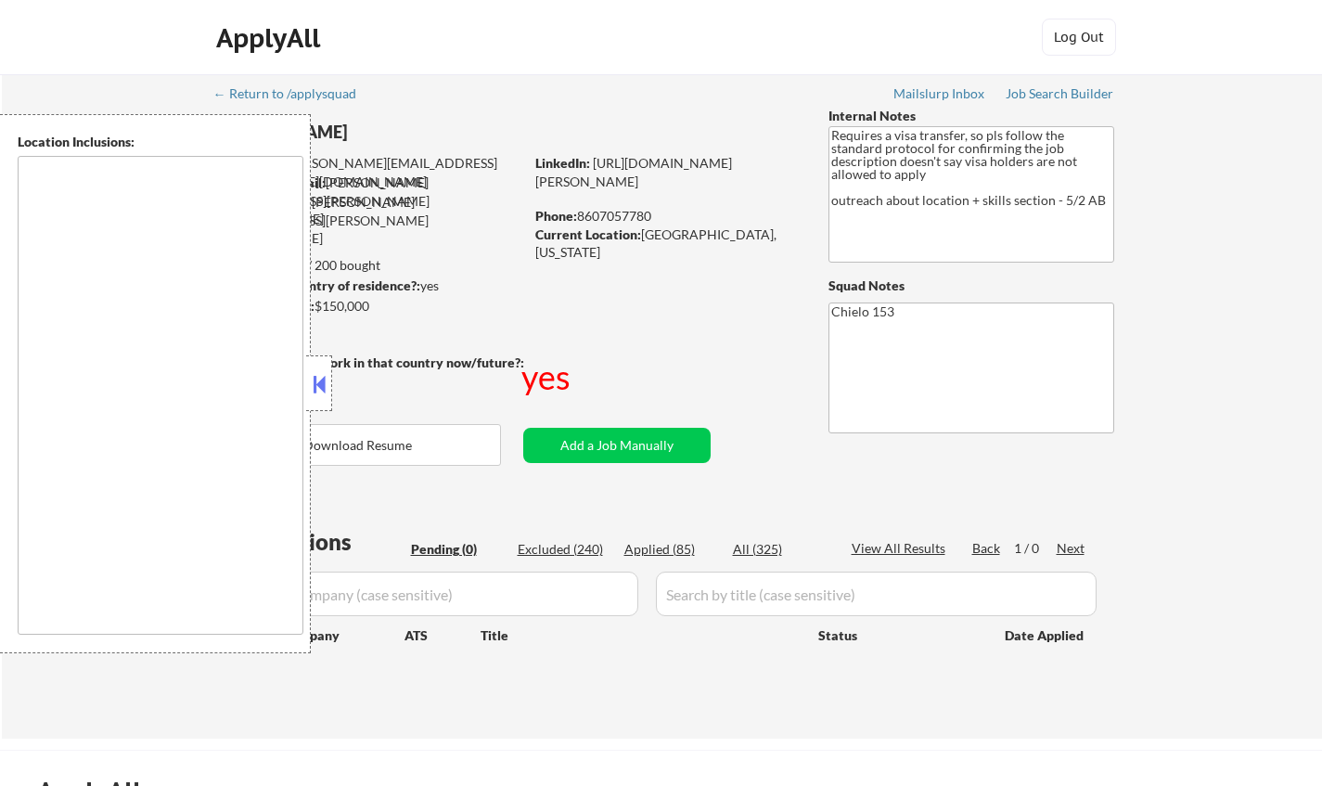
click at [320, 384] on button at bounding box center [319, 384] width 20 height 28
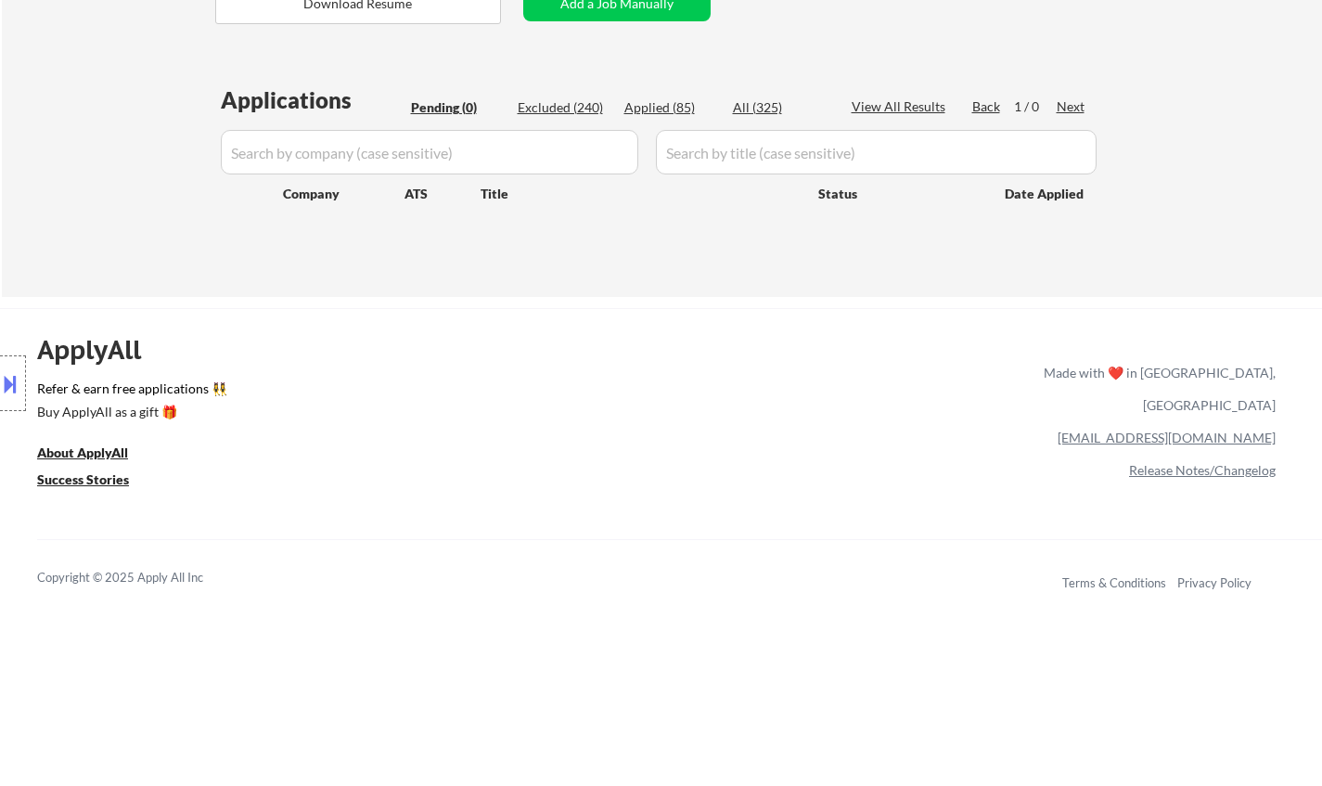
scroll to position [464, 0]
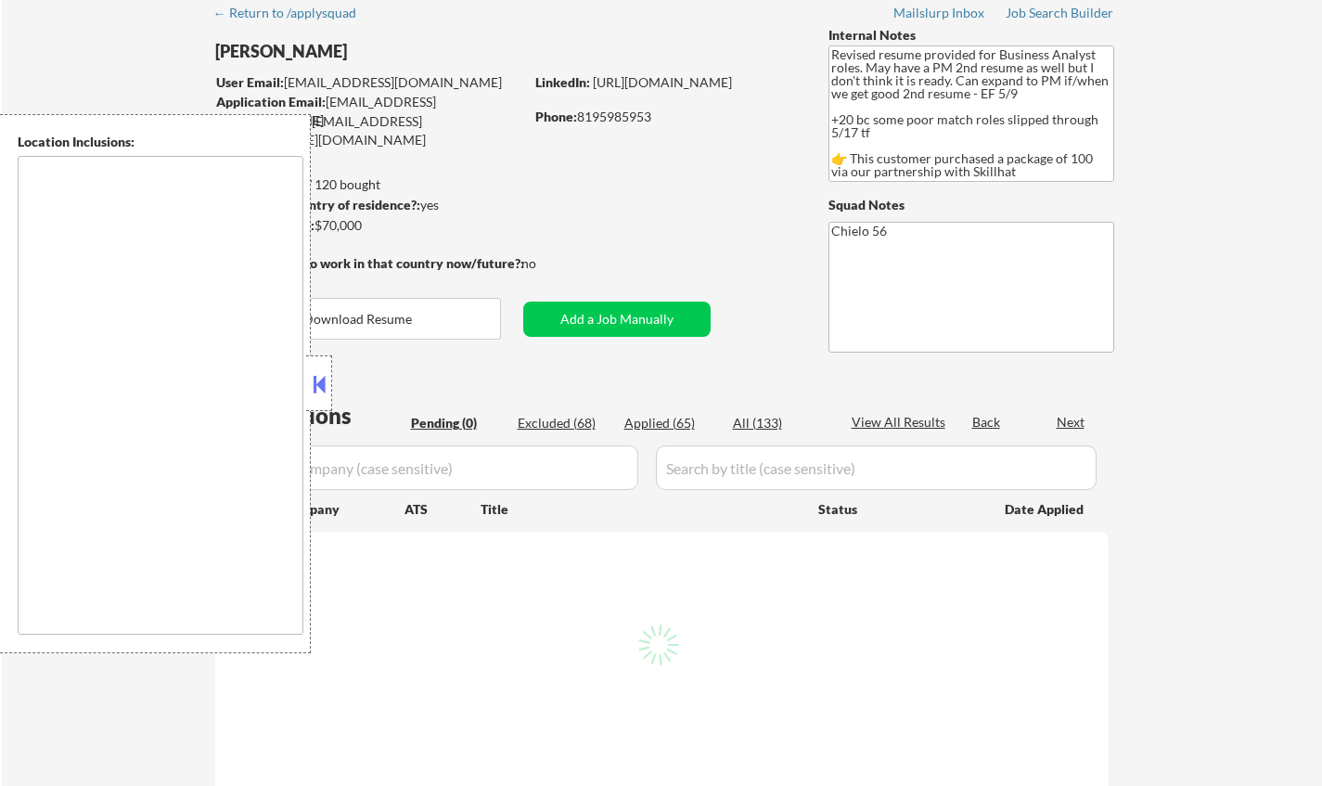
scroll to position [93, 0]
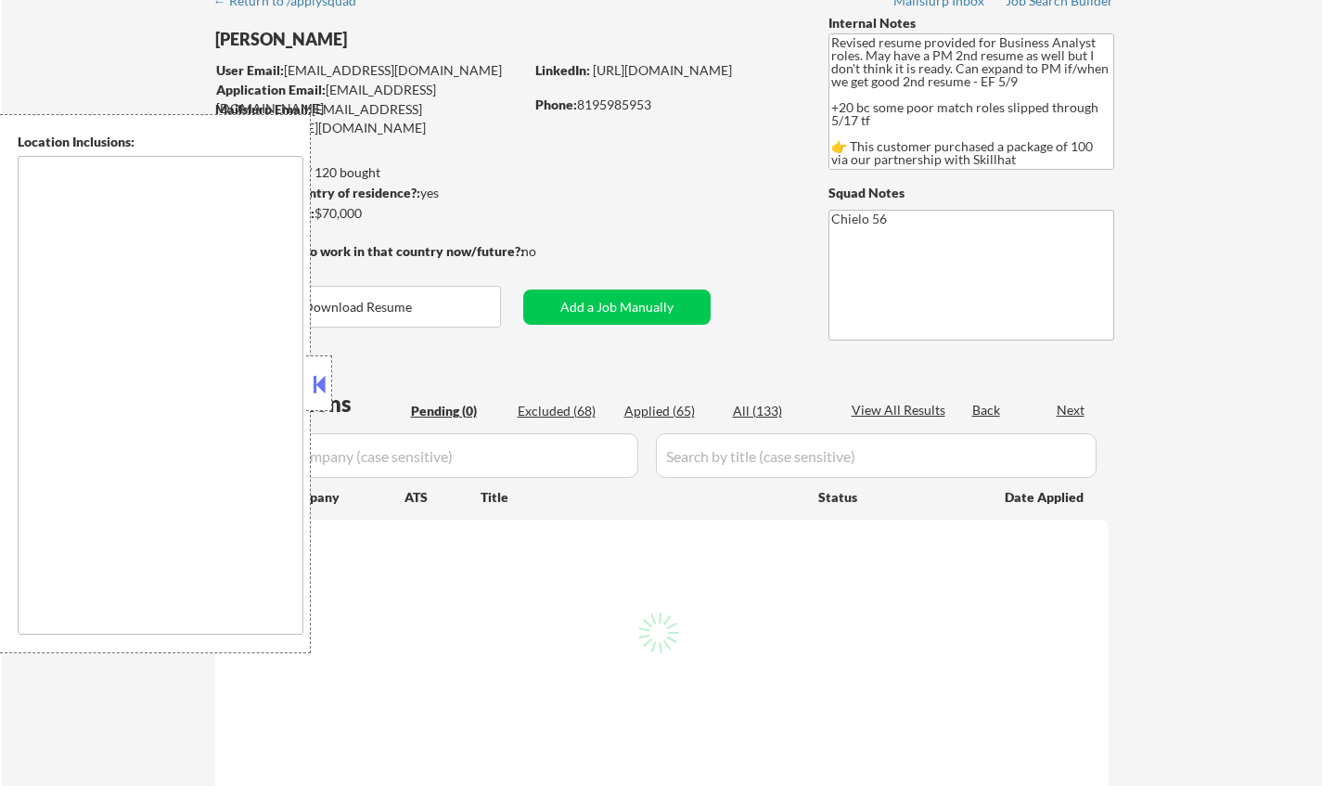
type textarea "[GEOGRAPHIC_DATA], ON [GEOGRAPHIC_DATA], [GEOGRAPHIC_DATA] [GEOGRAPHIC_DATA], O…"
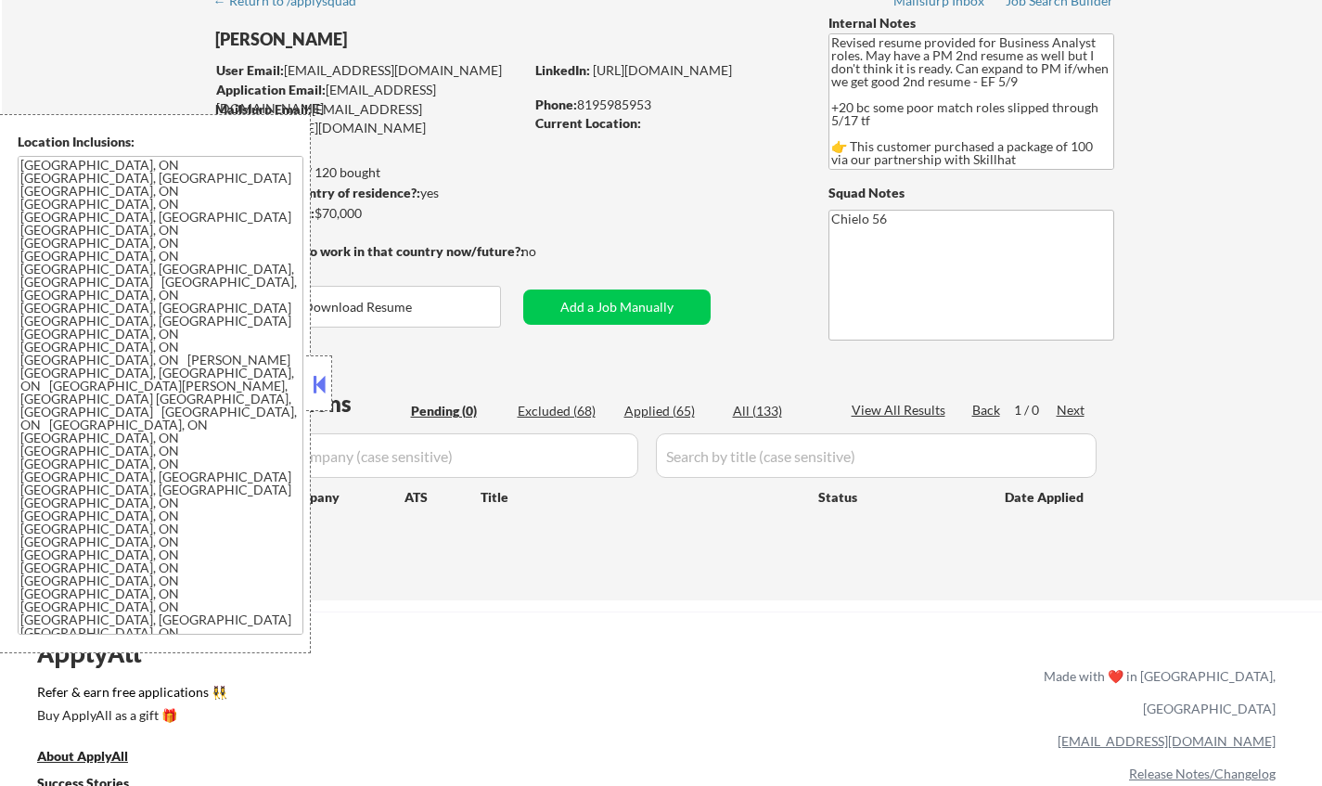
click at [322, 388] on button at bounding box center [319, 384] width 20 height 28
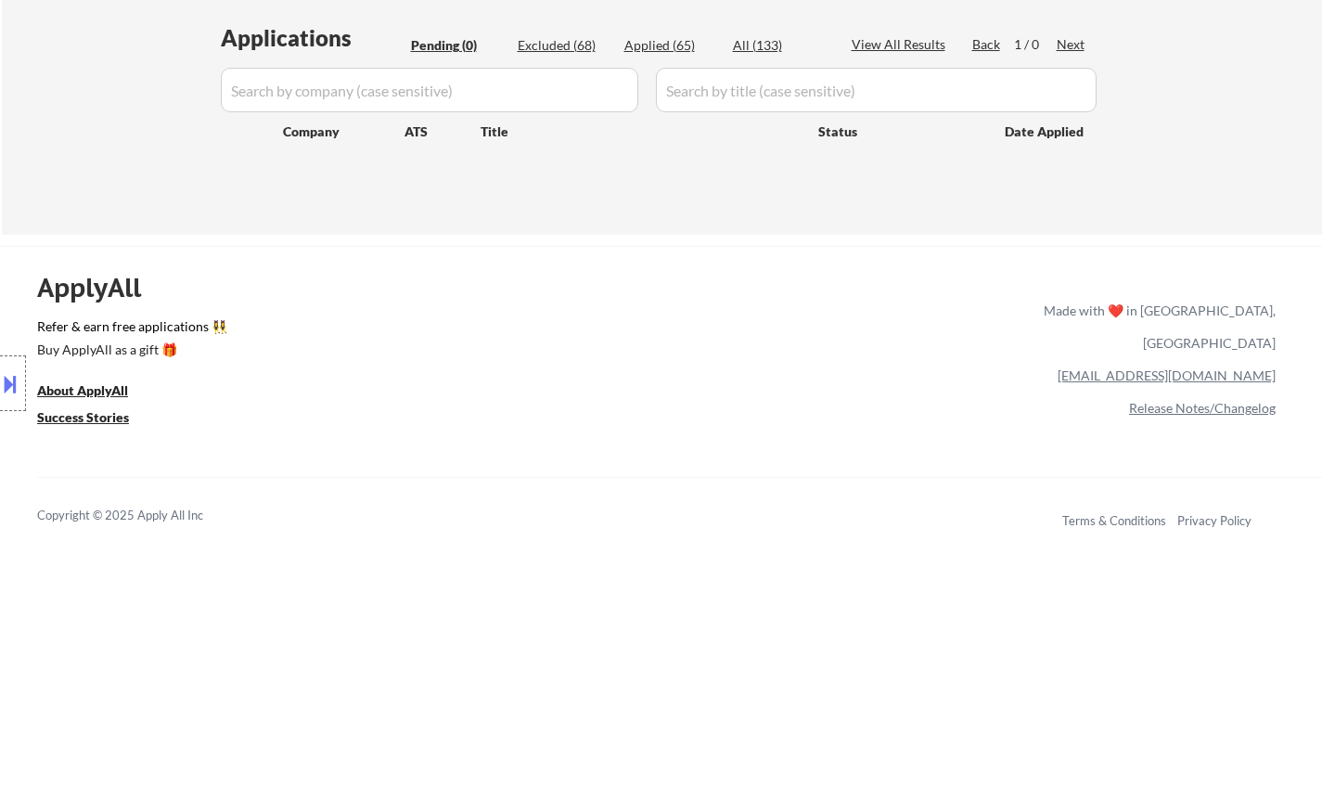
scroll to position [464, 0]
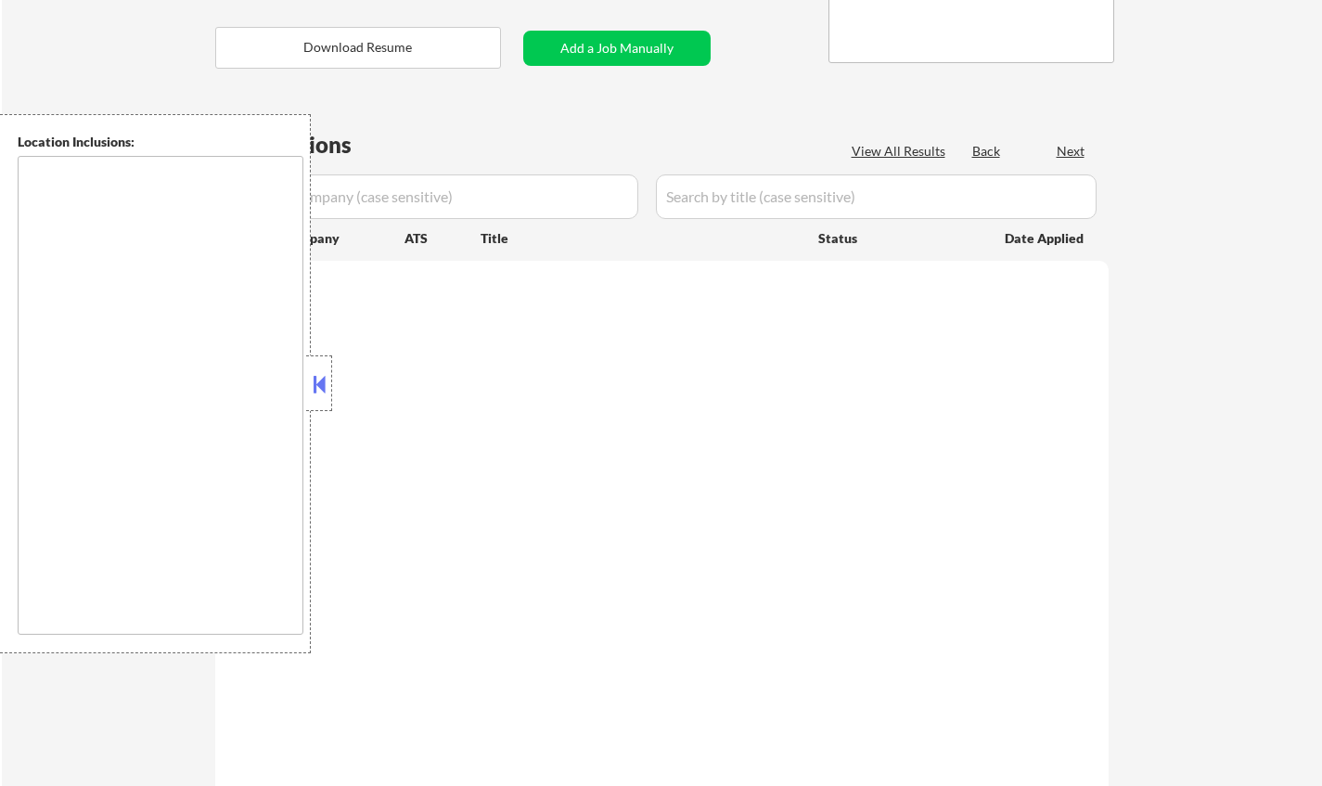
scroll to position [371, 0]
type textarea "country:[GEOGRAPHIC_DATA]"
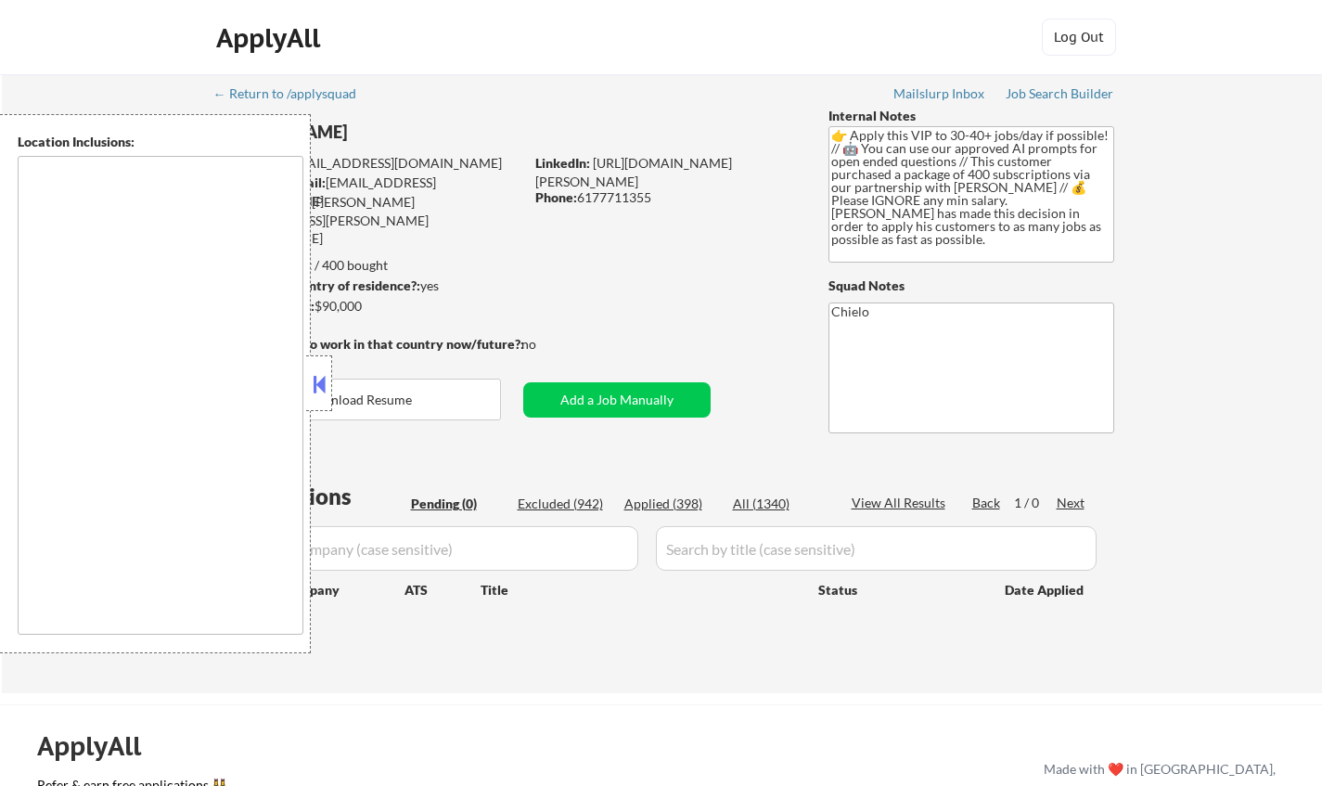
type textarea "[GEOGRAPHIC_DATA], [GEOGRAPHIC_DATA] [GEOGRAPHIC_DATA], [GEOGRAPHIC_DATA] [GEOG…"
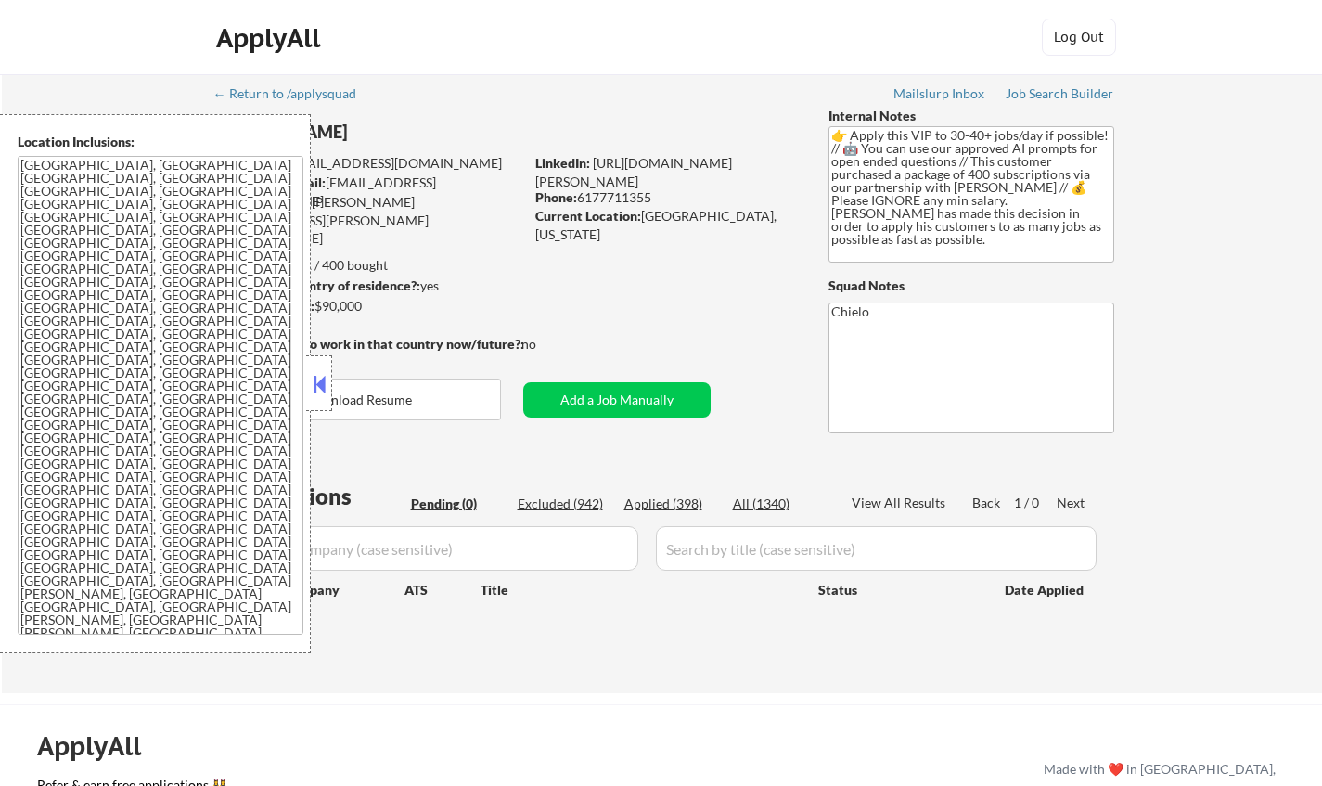
drag, startPoint x: 310, startPoint y: 398, endPoint x: 323, endPoint y: 377, distance: 25.0
click at [312, 398] on div at bounding box center [319, 383] width 26 height 56
